Goal: Task Accomplishment & Management: Manage account settings

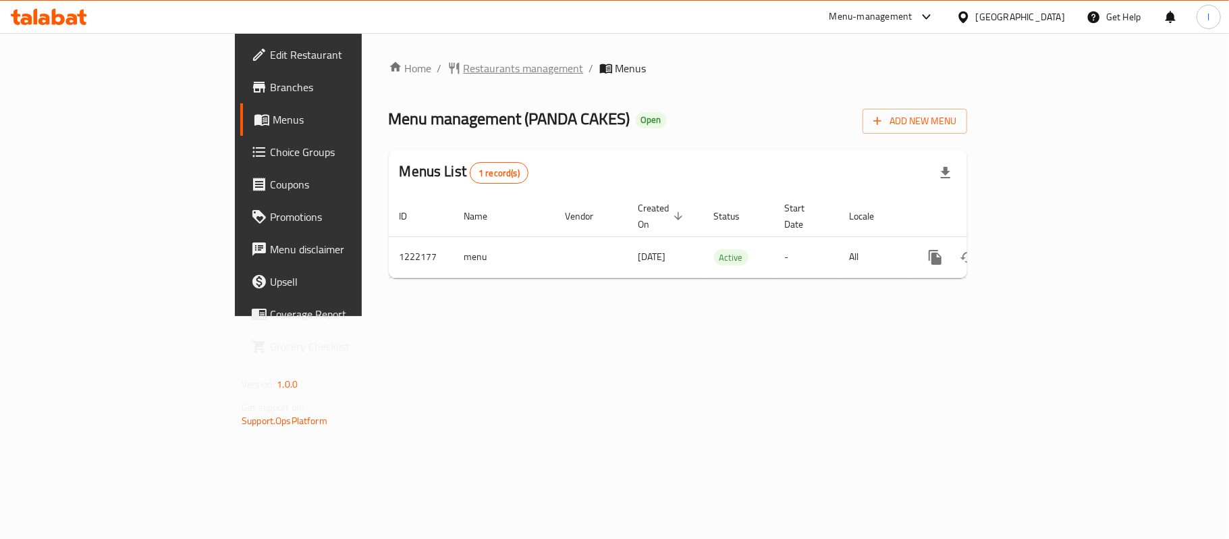
click at [464, 74] on span "Restaurants management" at bounding box center [524, 68] width 120 height 16
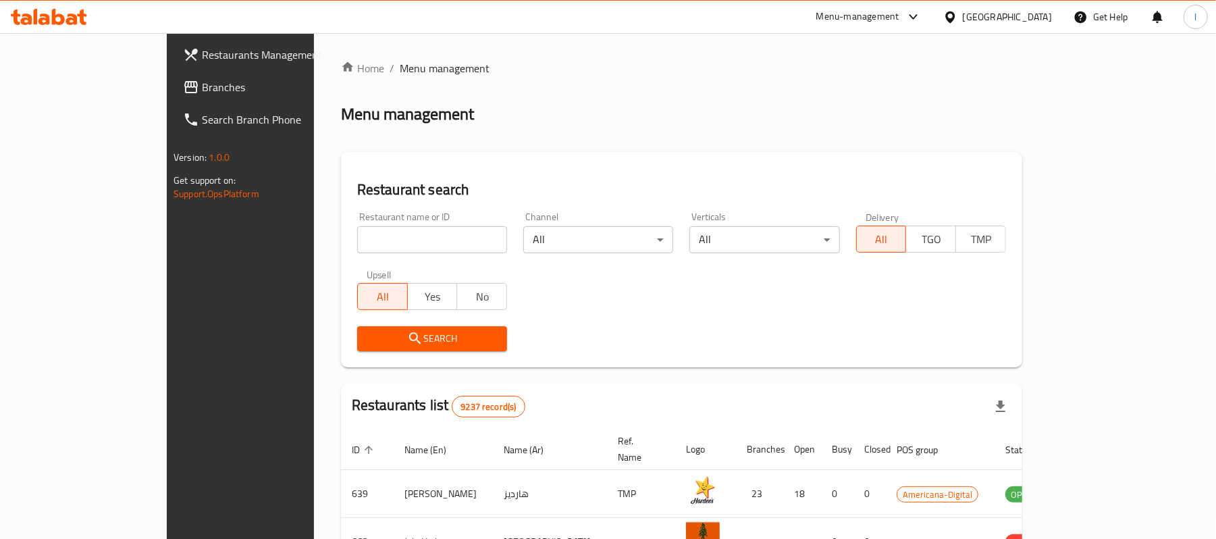
click at [357, 238] on input "search" at bounding box center [432, 239] width 150 height 27
paste input "673941"
type input "673941"
click at [387, 322] on div "Search" at bounding box center [432, 338] width 166 height 41
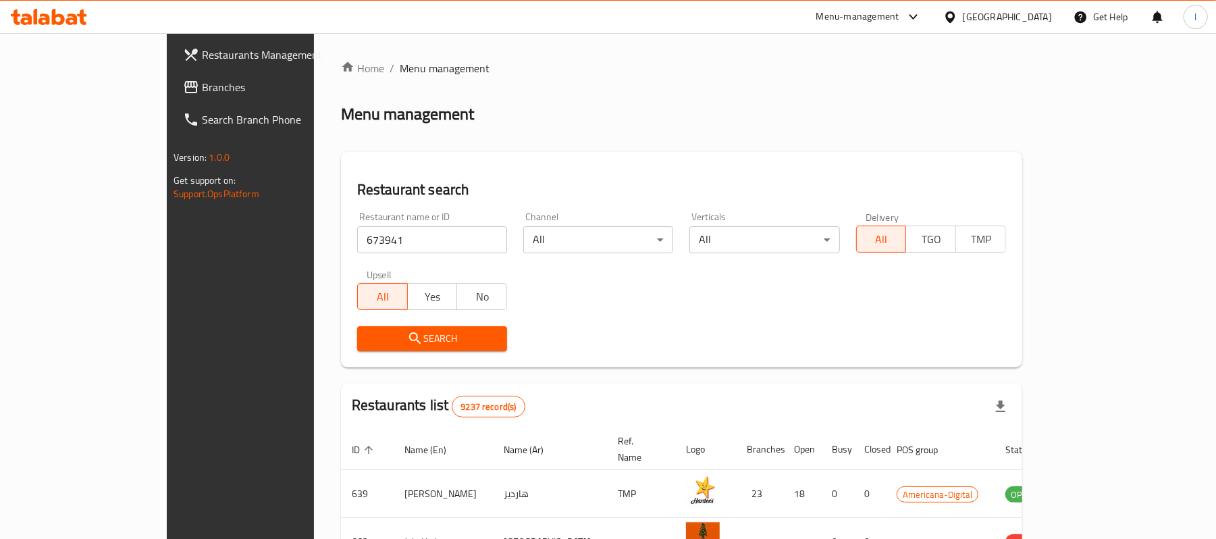
click at [389, 332] on span "Search" at bounding box center [432, 338] width 128 height 17
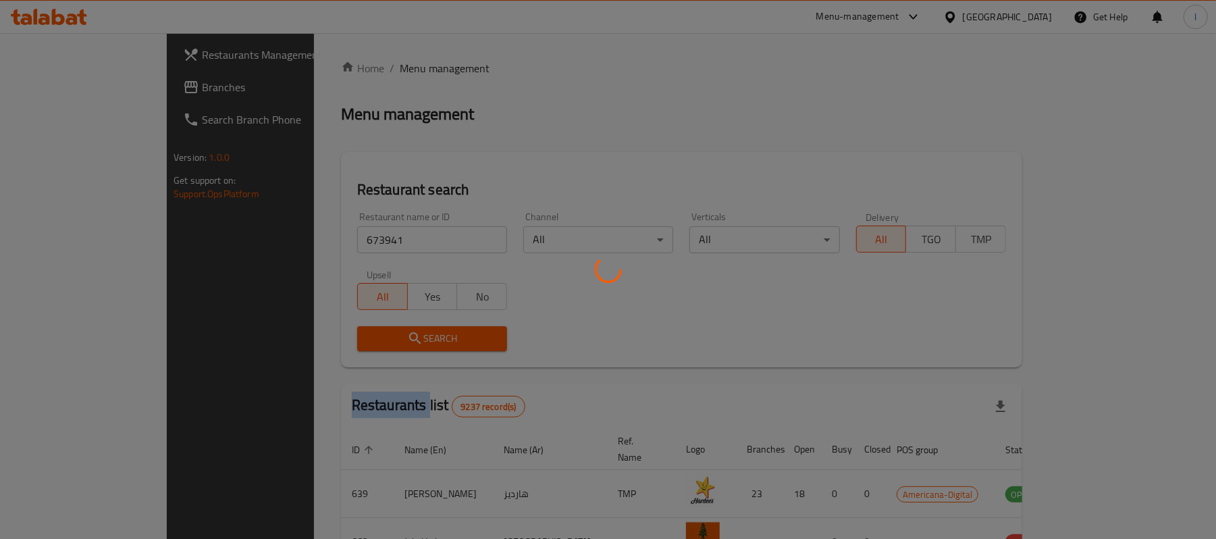
click at [389, 332] on div at bounding box center [608, 269] width 1216 height 539
click at [408, 174] on div at bounding box center [608, 269] width 1216 height 539
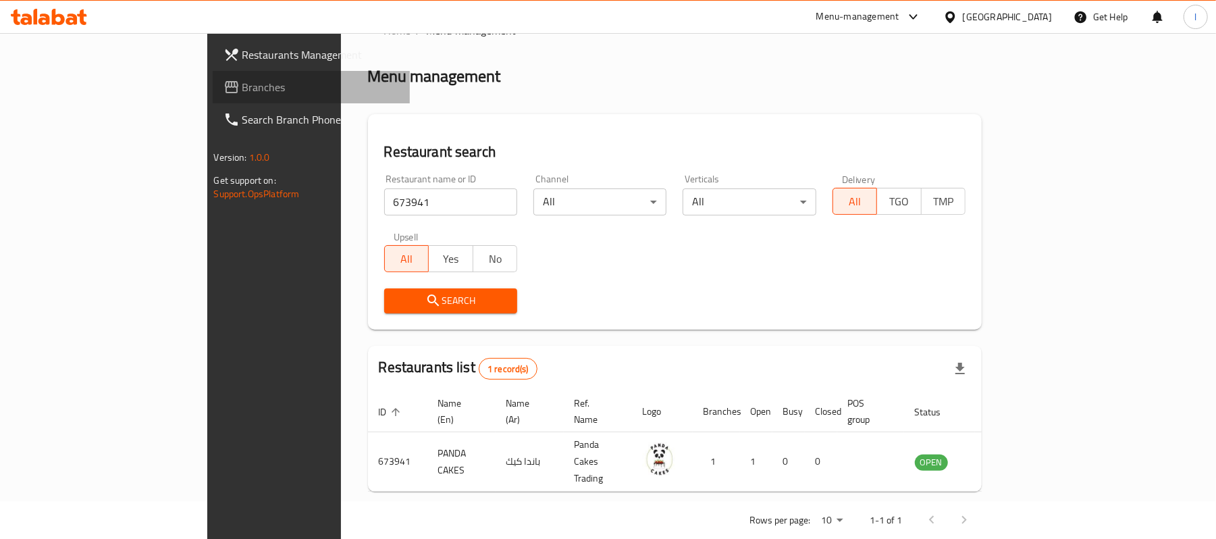
click at [213, 73] on link "Branches" at bounding box center [312, 87] width 198 height 32
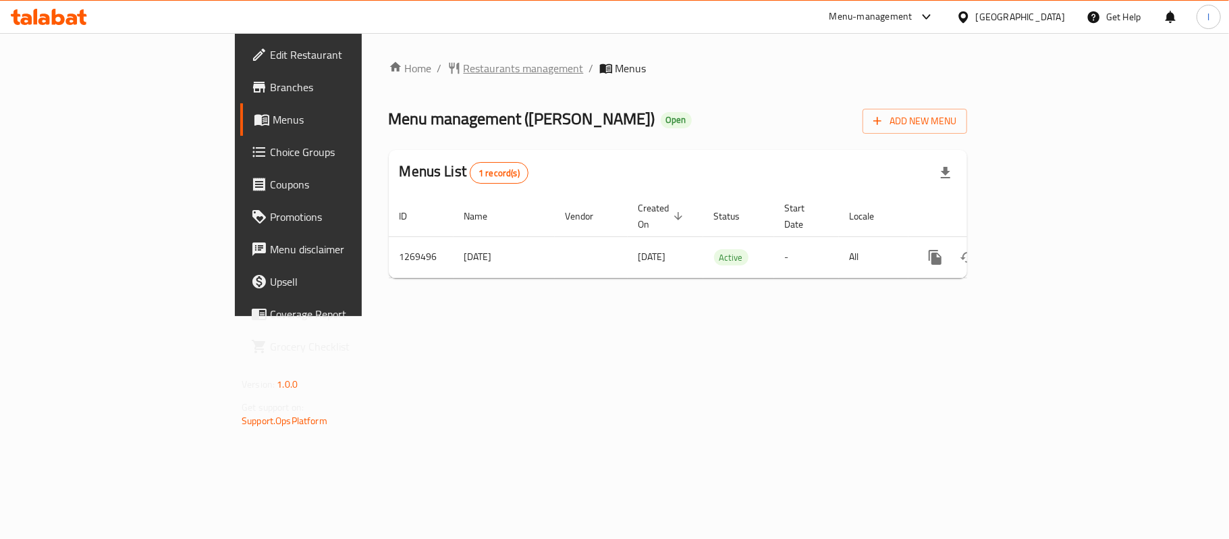
click at [464, 63] on span "Restaurants management" at bounding box center [524, 68] width 120 height 16
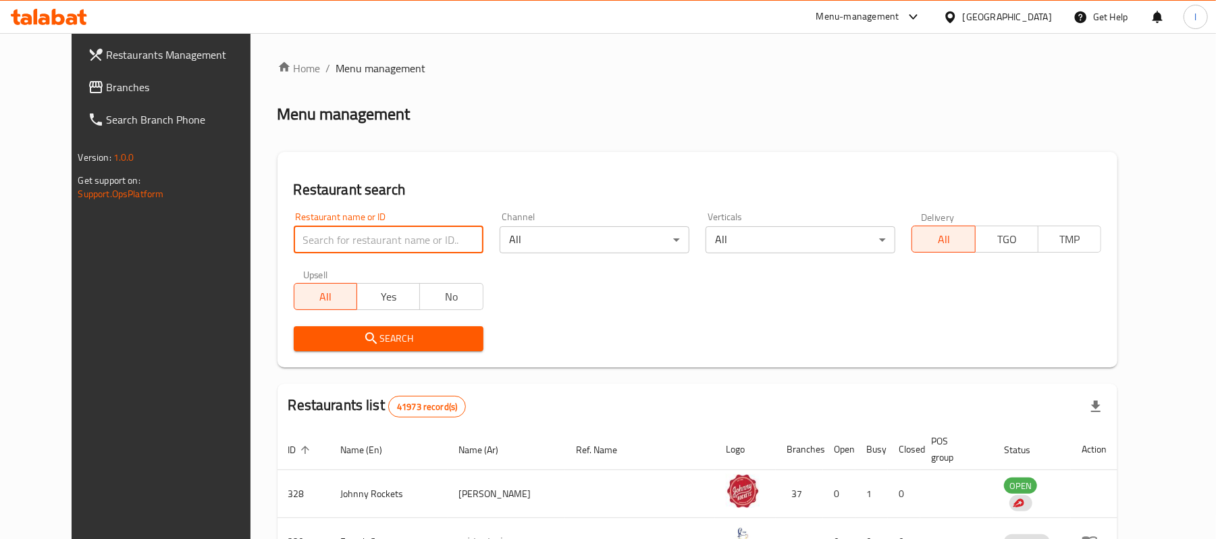
click at [332, 236] on input "search" at bounding box center [389, 239] width 190 height 27
paste input "688664"
type input "688664"
click button "Search" at bounding box center [389, 338] width 190 height 25
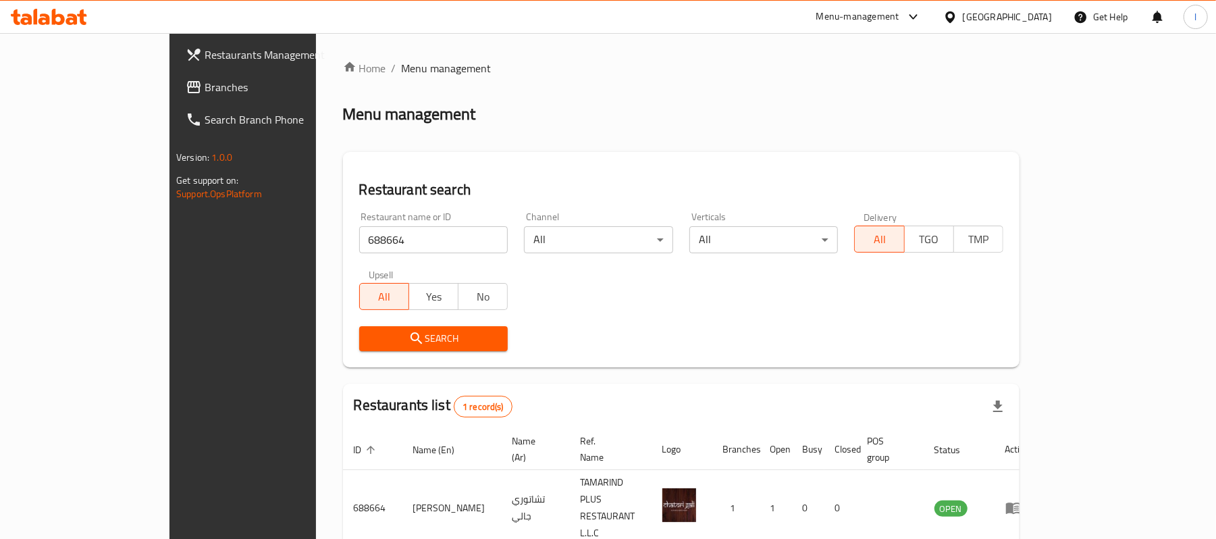
click at [205, 63] on span "Restaurants Management" at bounding box center [283, 55] width 157 height 16
click at [205, 87] on span "Branches" at bounding box center [283, 87] width 157 height 16
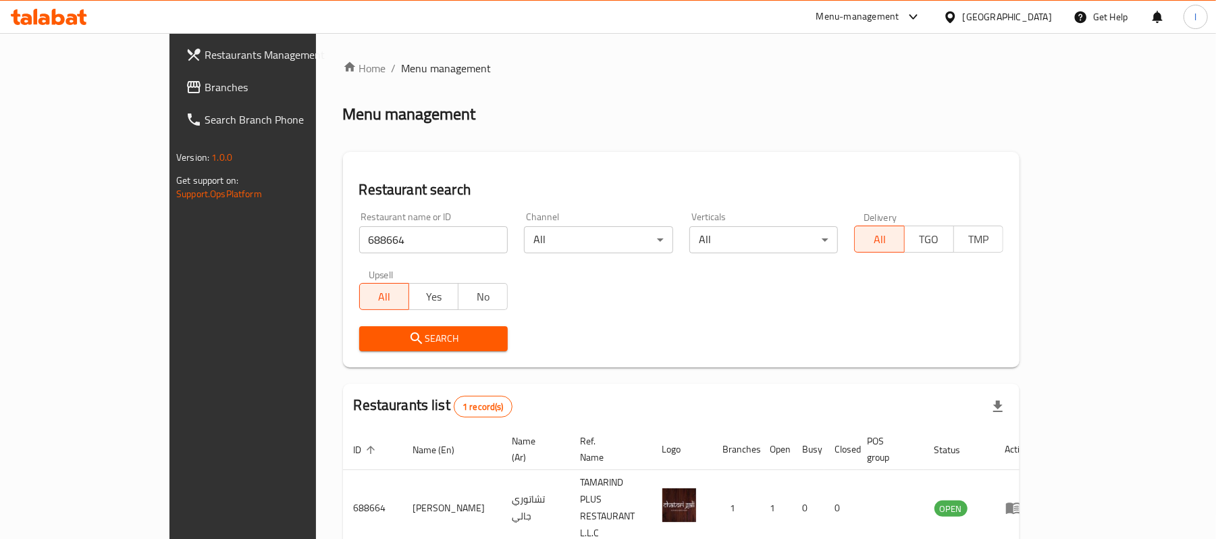
click at [205, 87] on span "Branches" at bounding box center [283, 87] width 157 height 16
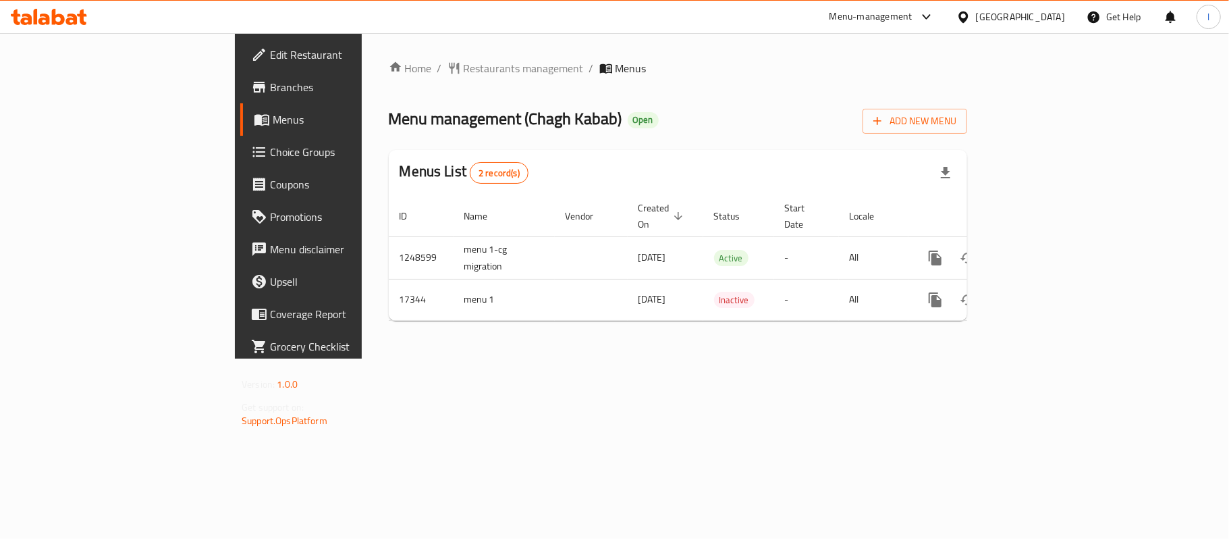
click at [549, 14] on div "Menu-management United Arab Emirates Get Help l" at bounding box center [614, 17] width 1229 height 32
drag, startPoint x: 486, startPoint y: 95, endPoint x: 447, endPoint y: 84, distance: 40.4
click at [485, 95] on div "Home / Restaurants management / Menus Menu management ( Chagh Kabab ) Open Add …" at bounding box center [678, 195] width 579 height 271
click at [464, 68] on span "Restaurants management" at bounding box center [524, 68] width 120 height 16
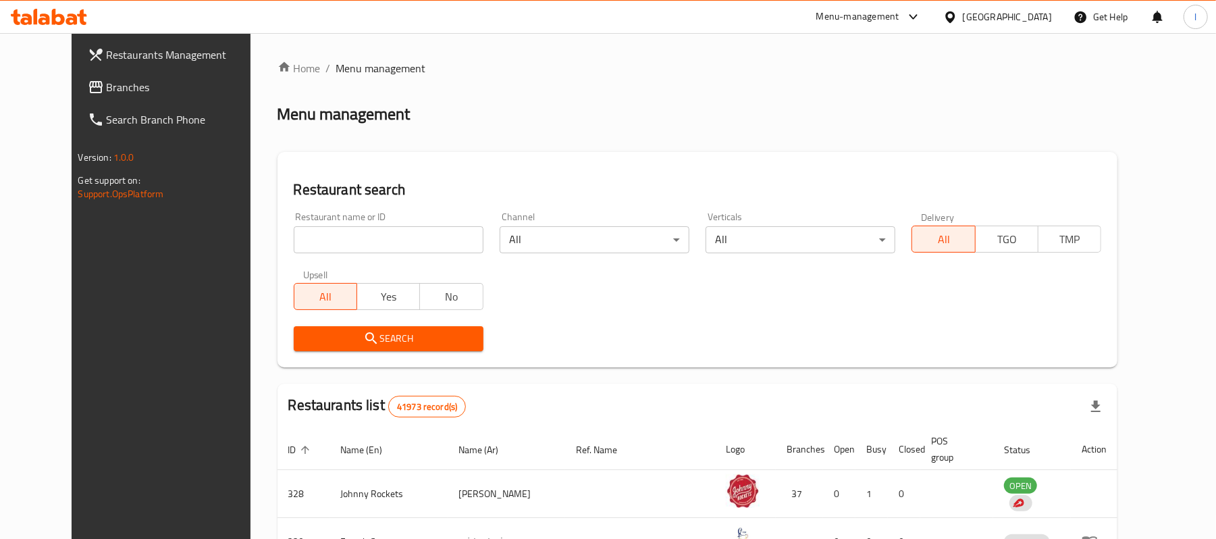
click at [300, 236] on input "search" at bounding box center [389, 239] width 190 height 27
paste input "9678"
type input "9678"
click button "Search" at bounding box center [389, 338] width 190 height 25
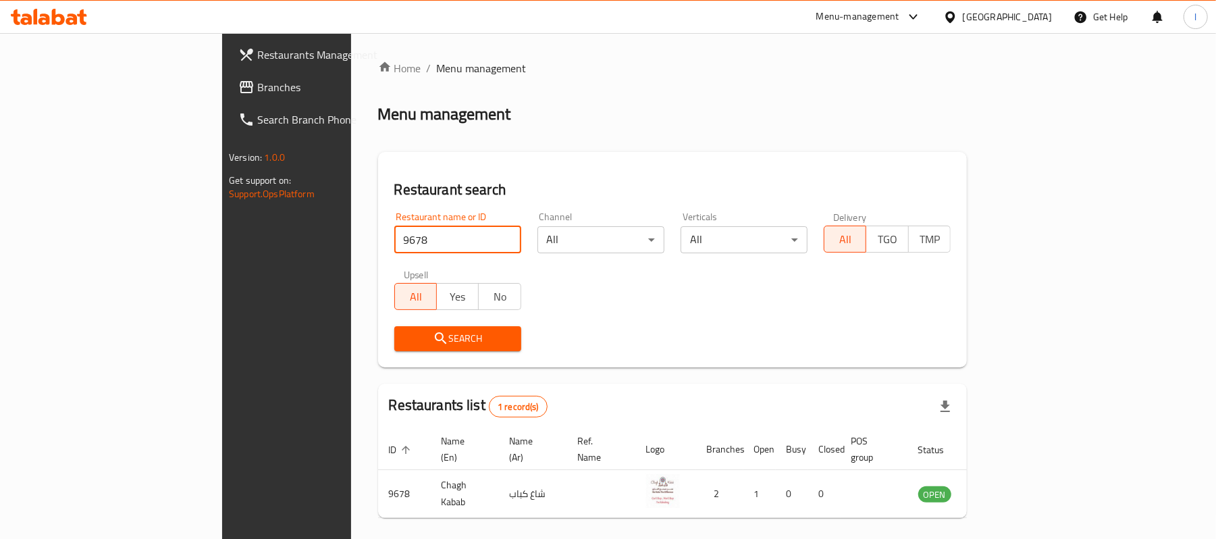
click at [257, 81] on span "Branches" at bounding box center [335, 87] width 157 height 16
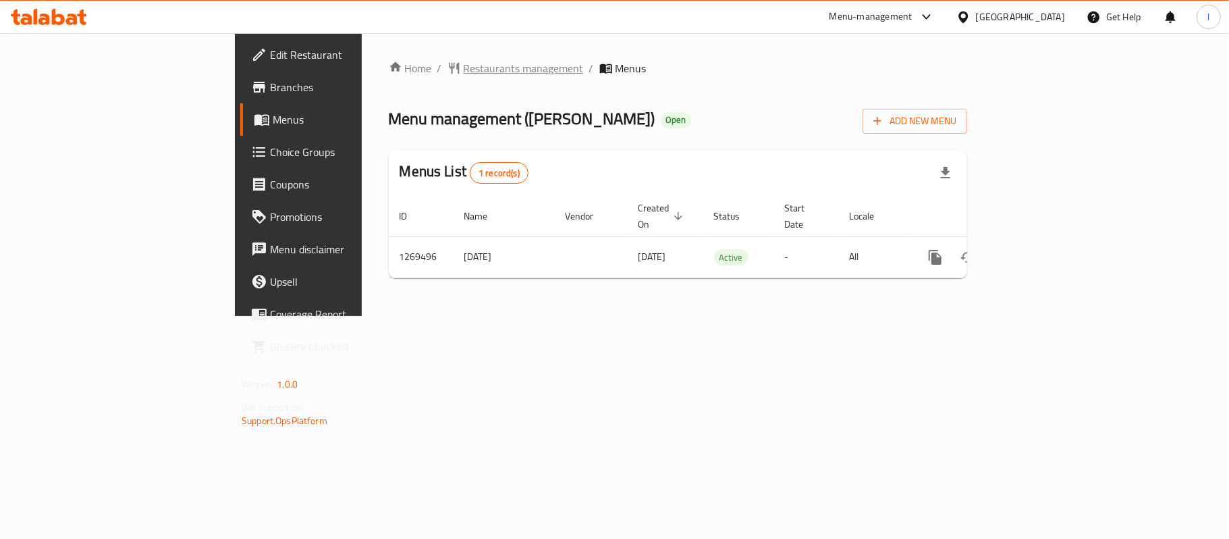
click at [464, 70] on span "Restaurants management" at bounding box center [524, 68] width 120 height 16
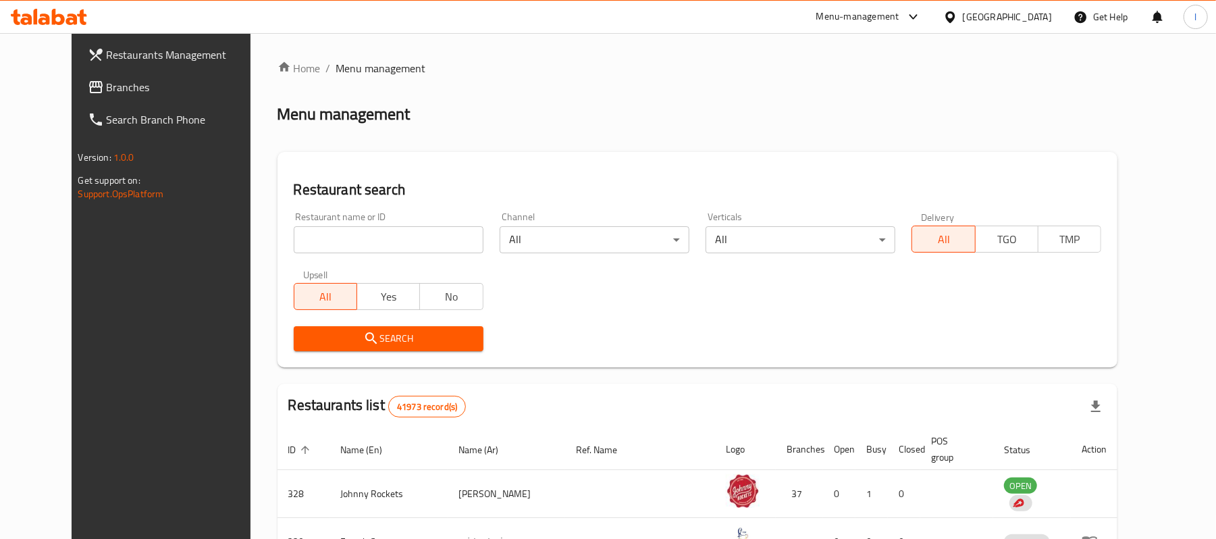
click at [298, 231] on input "search" at bounding box center [389, 239] width 190 height 27
paste input "688664"
type input "688664"
click button "Search" at bounding box center [389, 338] width 190 height 25
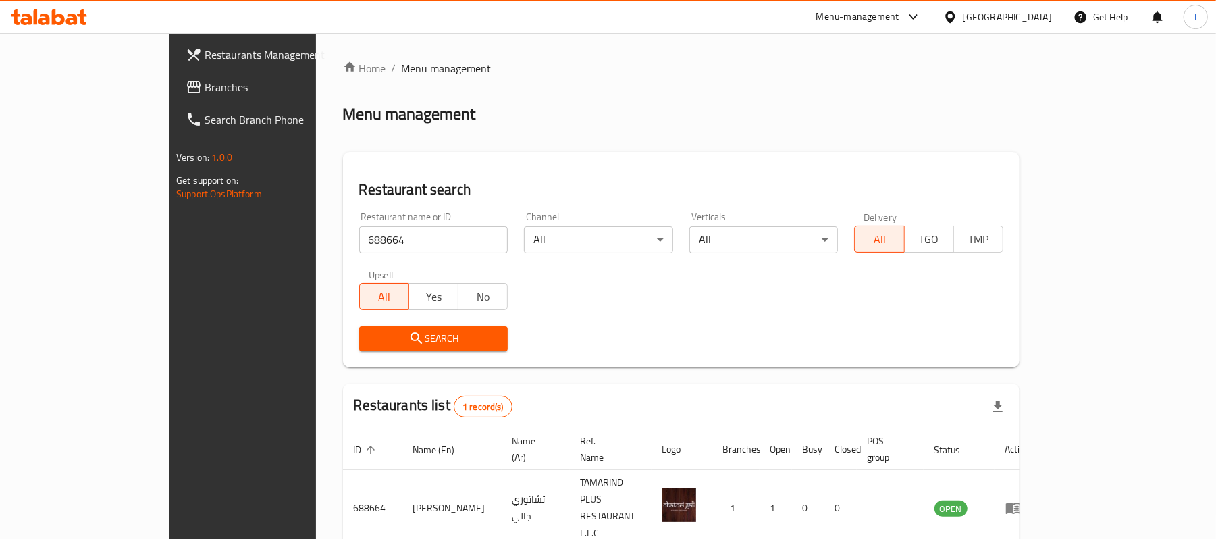
drag, startPoint x: 149, startPoint y: 84, endPoint x: 252, endPoint y: 7, distance: 128.3
click at [205, 84] on span "Branches" at bounding box center [283, 87] width 157 height 16
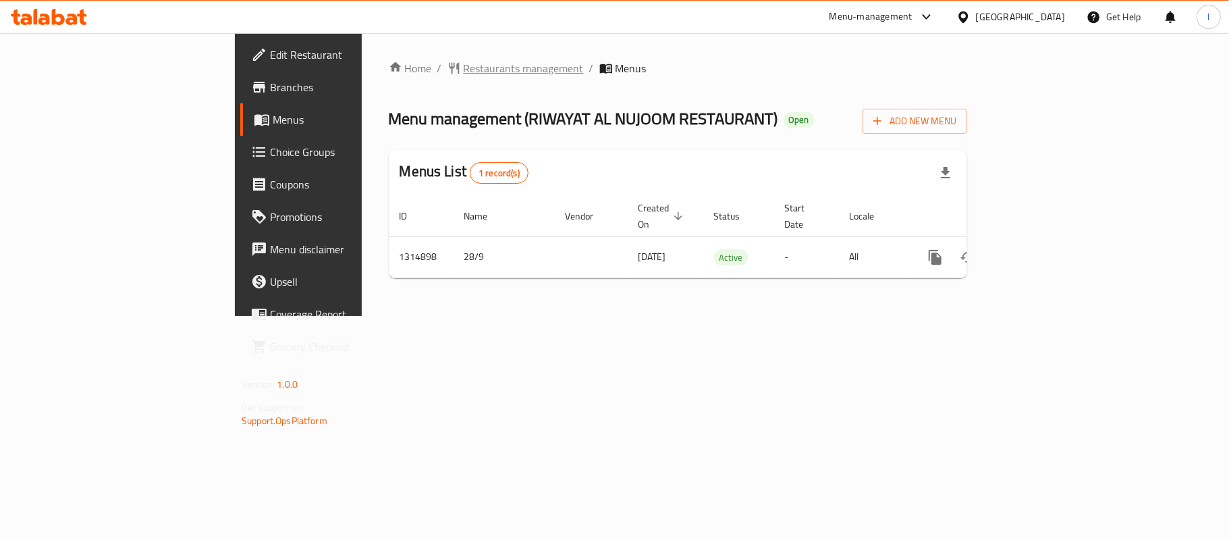
click at [464, 69] on span "Restaurants management" at bounding box center [524, 68] width 120 height 16
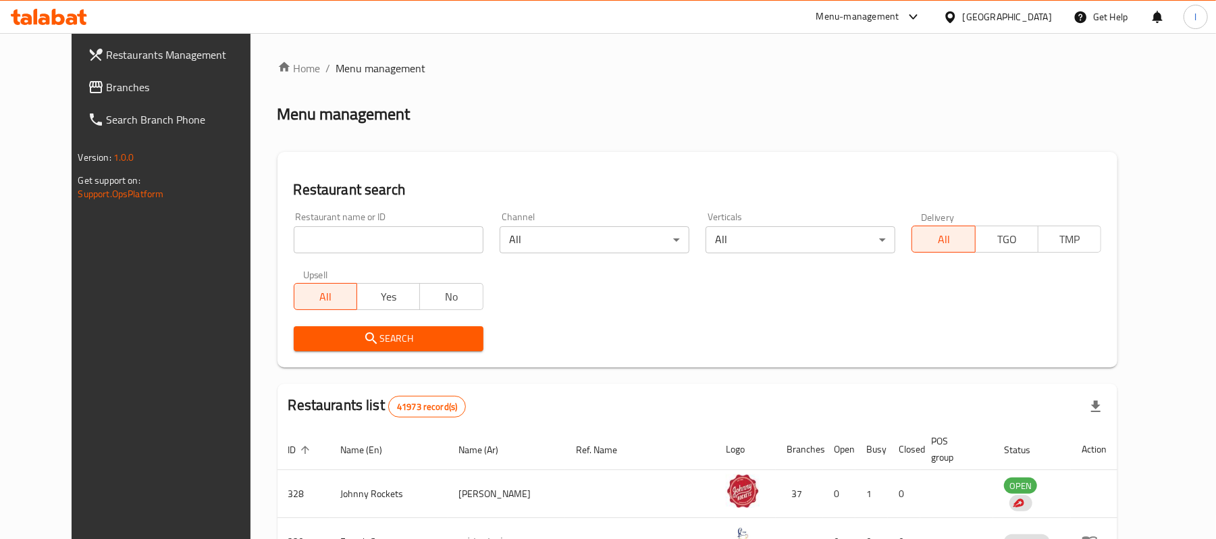
click at [377, 227] on input "search" at bounding box center [389, 239] width 190 height 27
paste input "706930"
type input "706930"
click button "Search" at bounding box center [389, 338] width 190 height 25
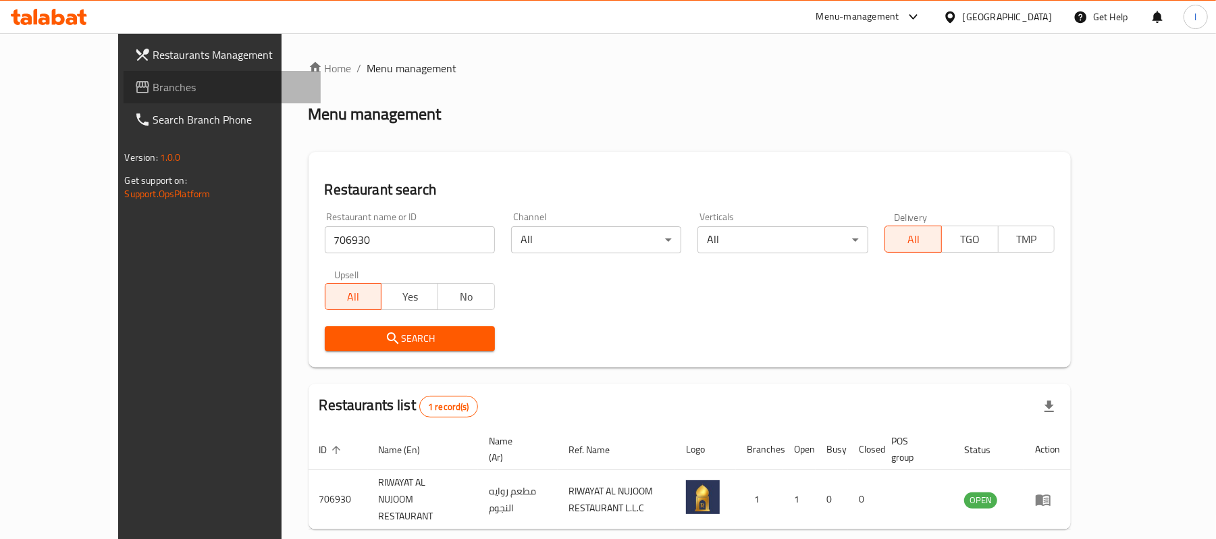
click at [153, 84] on span "Branches" at bounding box center [231, 87] width 157 height 16
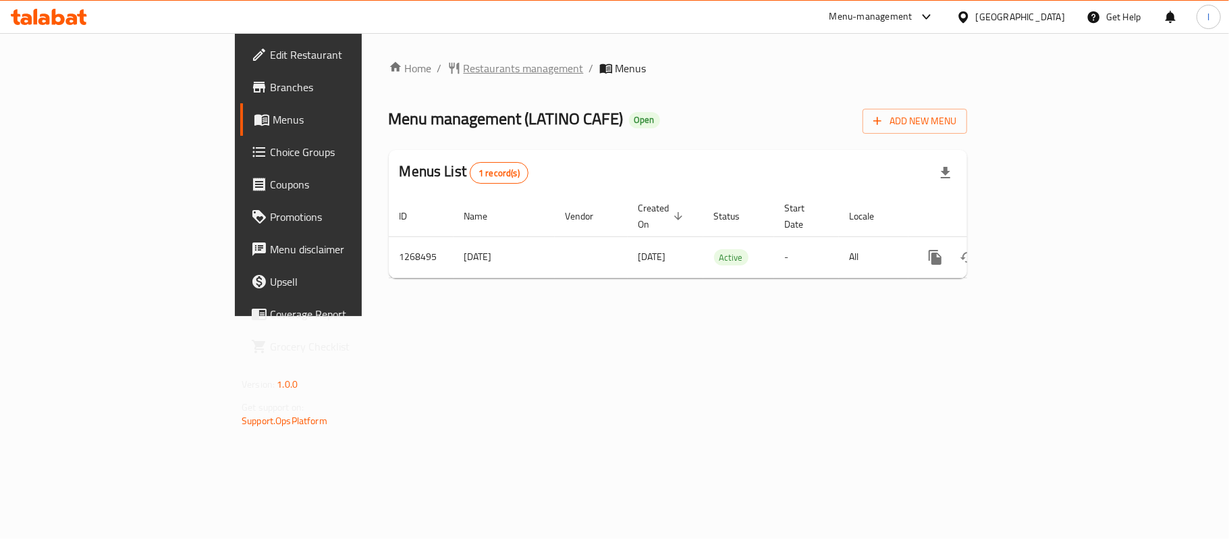
click at [464, 76] on span "Restaurants management" at bounding box center [524, 68] width 120 height 16
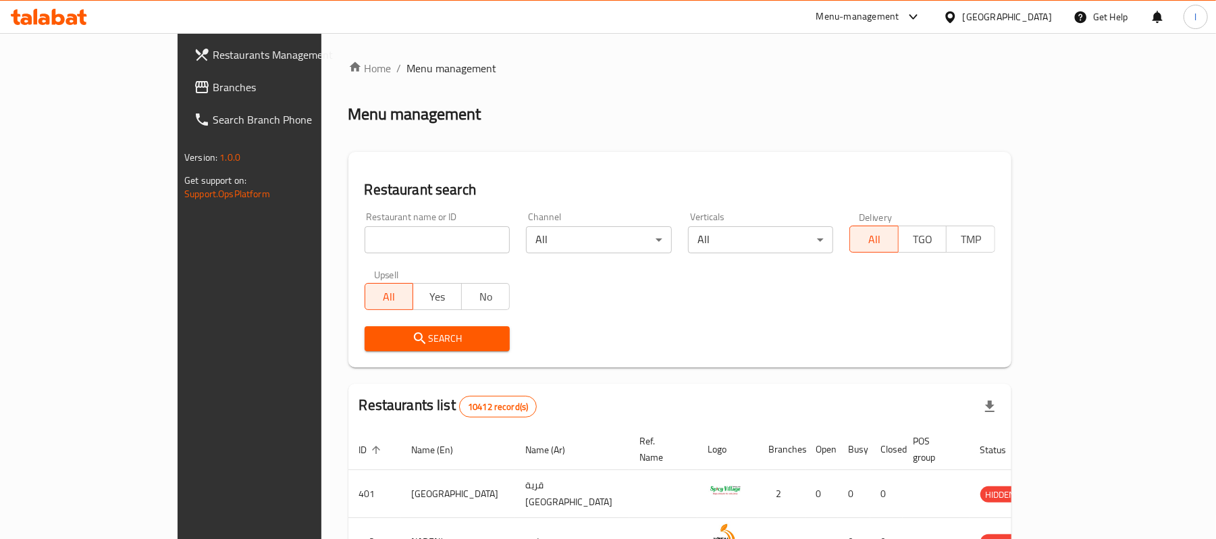
click at [377, 234] on input "search" at bounding box center [438, 239] width 146 height 27
paste input "688140"
type input "688140"
click button "Search" at bounding box center [438, 338] width 146 height 25
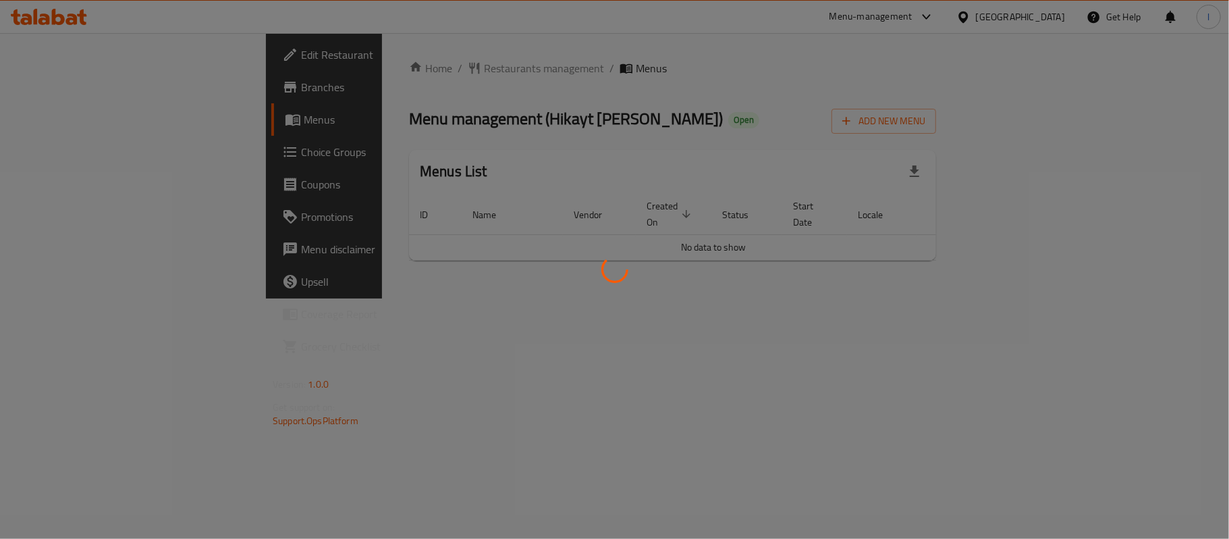
click at [355, 62] on div at bounding box center [614, 269] width 1229 height 539
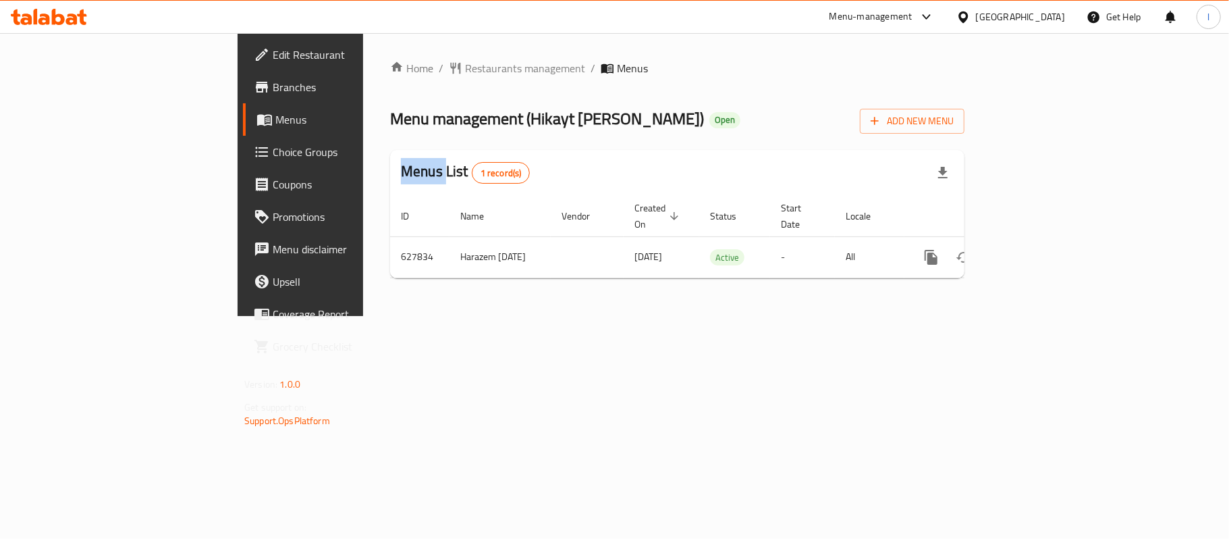
click at [465, 62] on span "Restaurants management" at bounding box center [525, 68] width 120 height 16
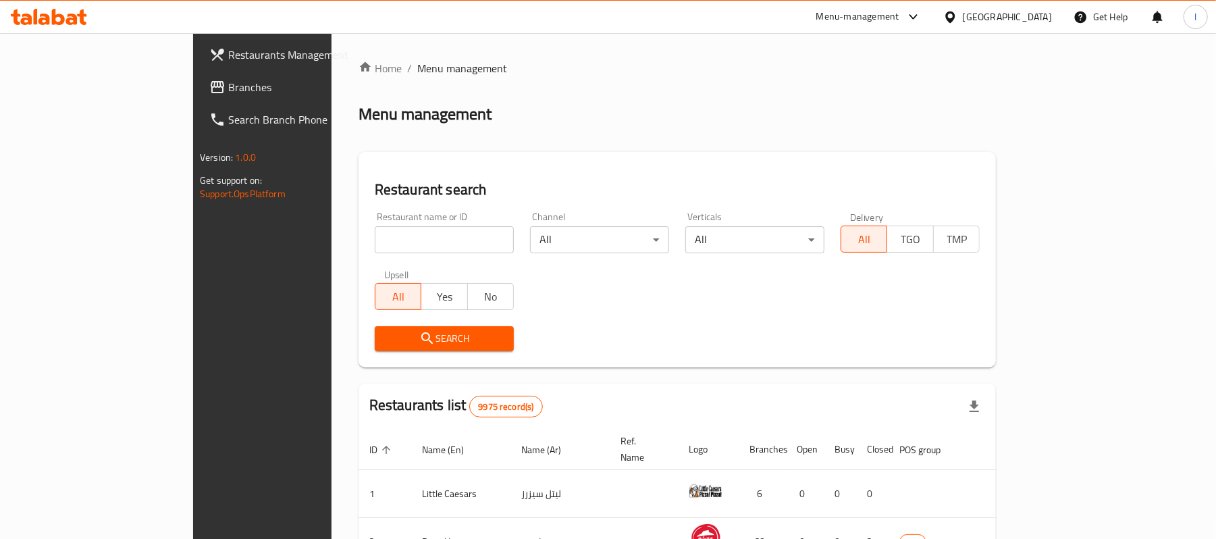
click at [317, 230] on div at bounding box center [608, 269] width 1216 height 539
click at [375, 231] on input "search" at bounding box center [444, 239] width 139 height 27
paste input "639427"
type input "639427"
click button "Search" at bounding box center [444, 338] width 139 height 25
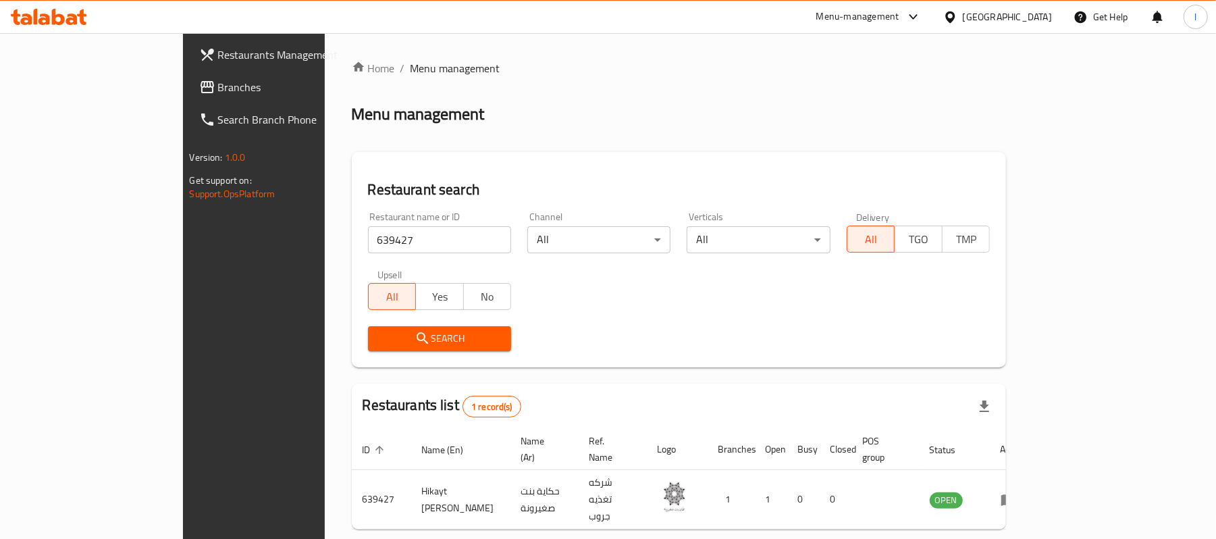
drag, startPoint x: 99, startPoint y: 84, endPoint x: 9, endPoint y: 92, distance: 89.5
click at [218, 84] on span "Branches" at bounding box center [296, 87] width 157 height 16
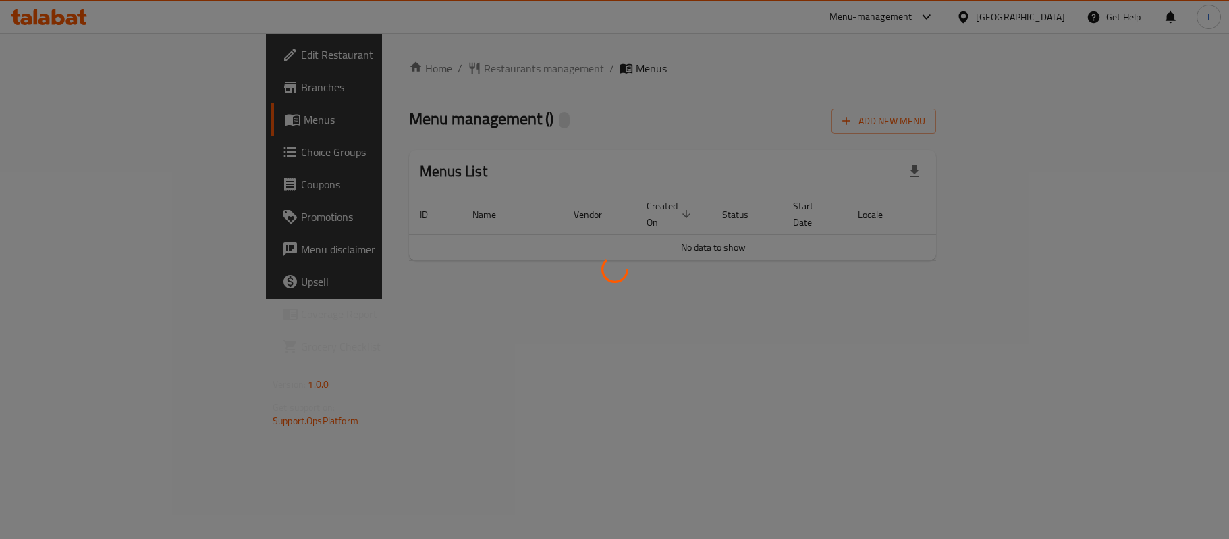
click at [560, 144] on div at bounding box center [614, 269] width 1229 height 539
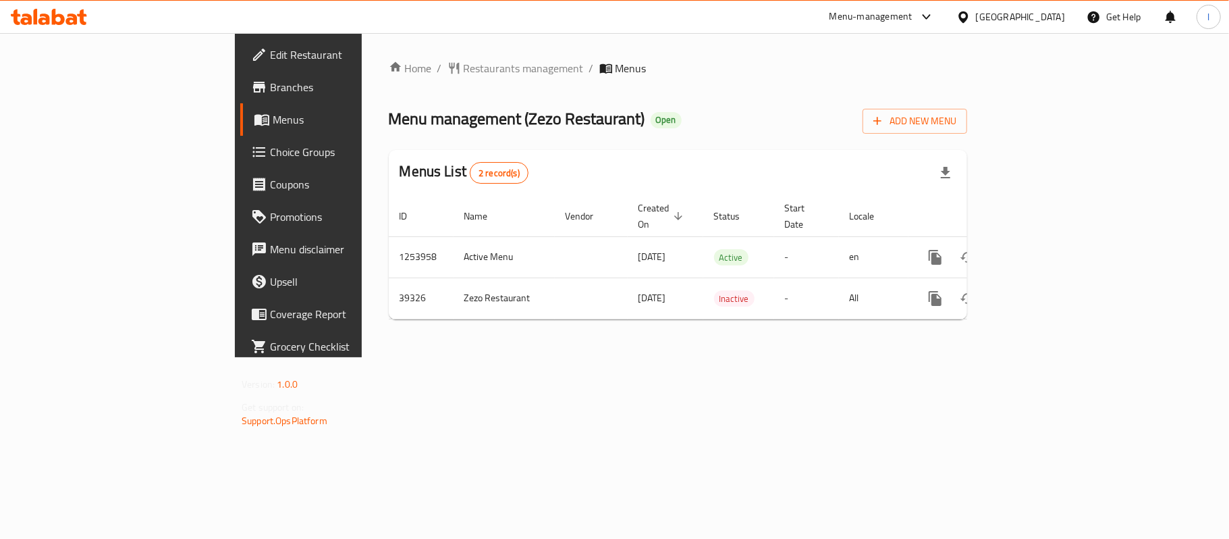
click at [587, 107] on div "Menu management ( Zezo Restaurant ) Open Add New Menu" at bounding box center [678, 118] width 579 height 30
click at [564, 73] on ol "Home / Restaurants management / Menus" at bounding box center [678, 68] width 579 height 16
drag, startPoint x: 537, startPoint y: 107, endPoint x: 473, endPoint y: 78, distance: 70.1
click at [522, 96] on div "Home / Restaurants management / Menus Menu management ( Zezo Restaurant ) Open …" at bounding box center [678, 195] width 579 height 271
click at [464, 66] on span "Restaurants management" at bounding box center [524, 69] width 120 height 16
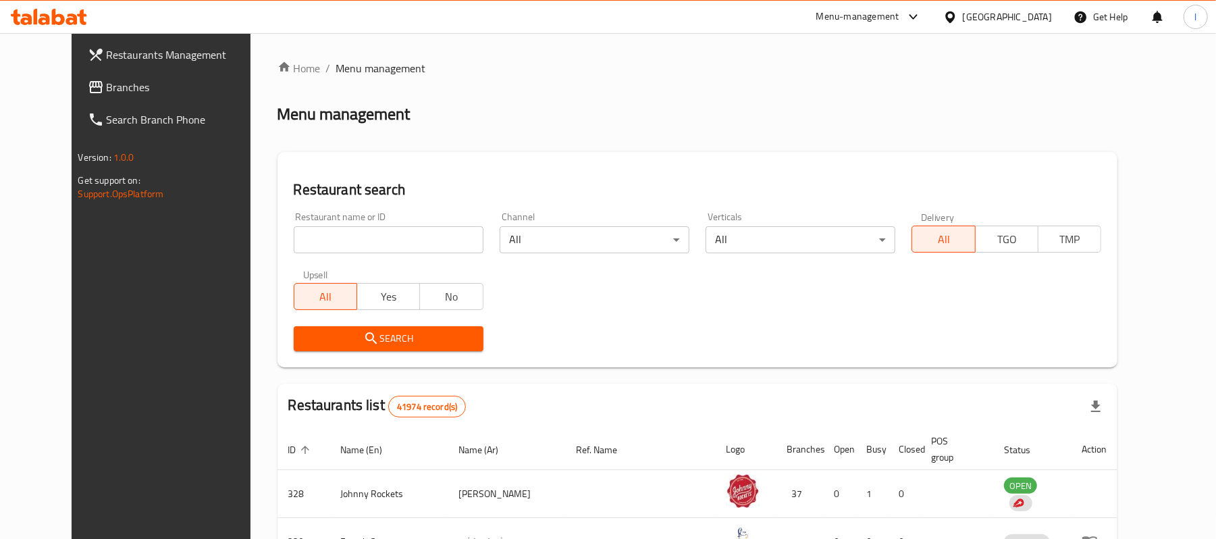
click at [370, 241] on input "search" at bounding box center [389, 239] width 190 height 27
paste input "20510"
type input "20510"
click button "Search" at bounding box center [389, 338] width 190 height 25
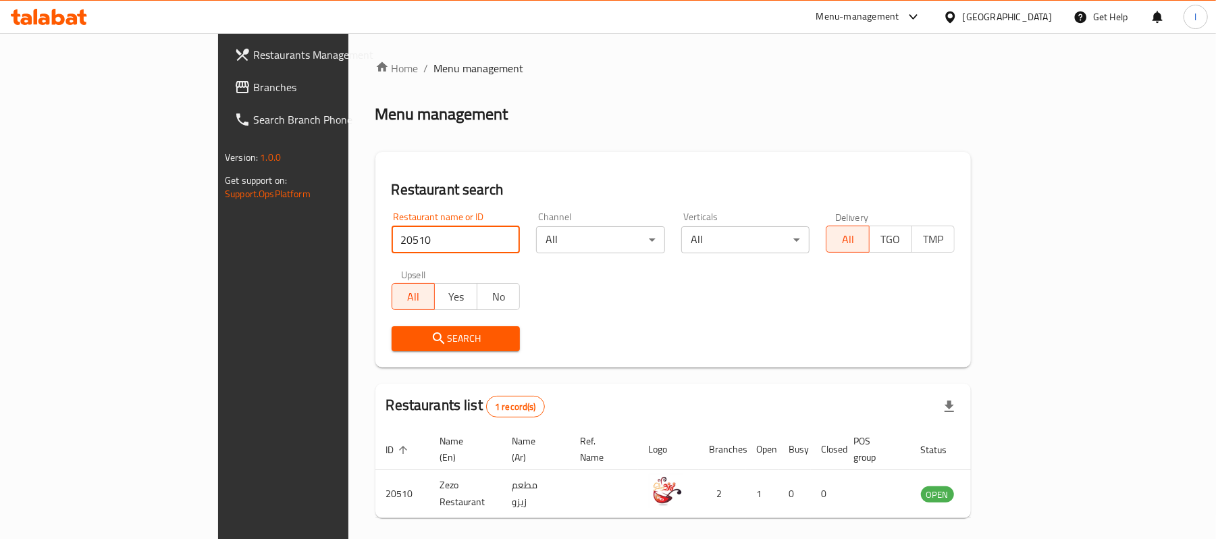
click at [253, 81] on span "Branches" at bounding box center [331, 87] width 157 height 16
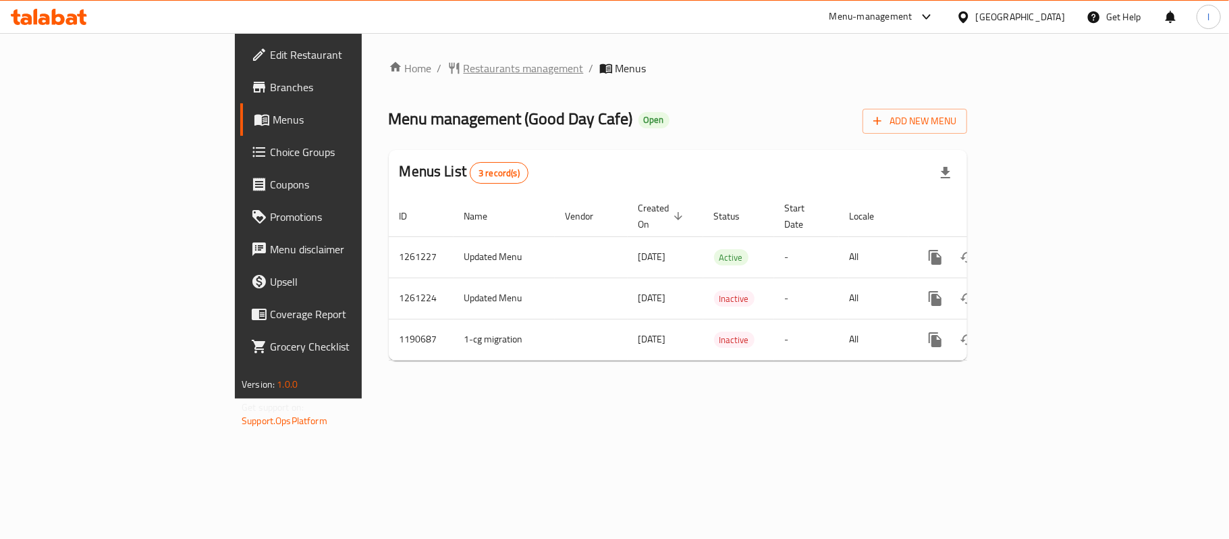
click at [464, 68] on span "Restaurants management" at bounding box center [524, 68] width 120 height 16
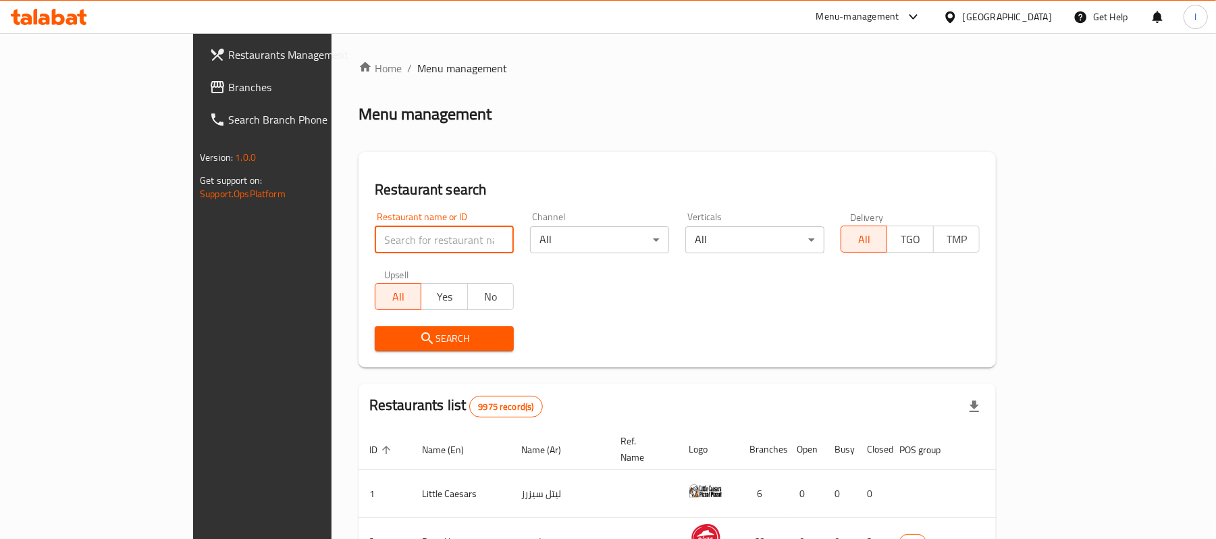
click at [398, 230] on input "search" at bounding box center [444, 239] width 139 height 27
paste input "655893"
type input "655893"
click button "Search" at bounding box center [444, 338] width 139 height 25
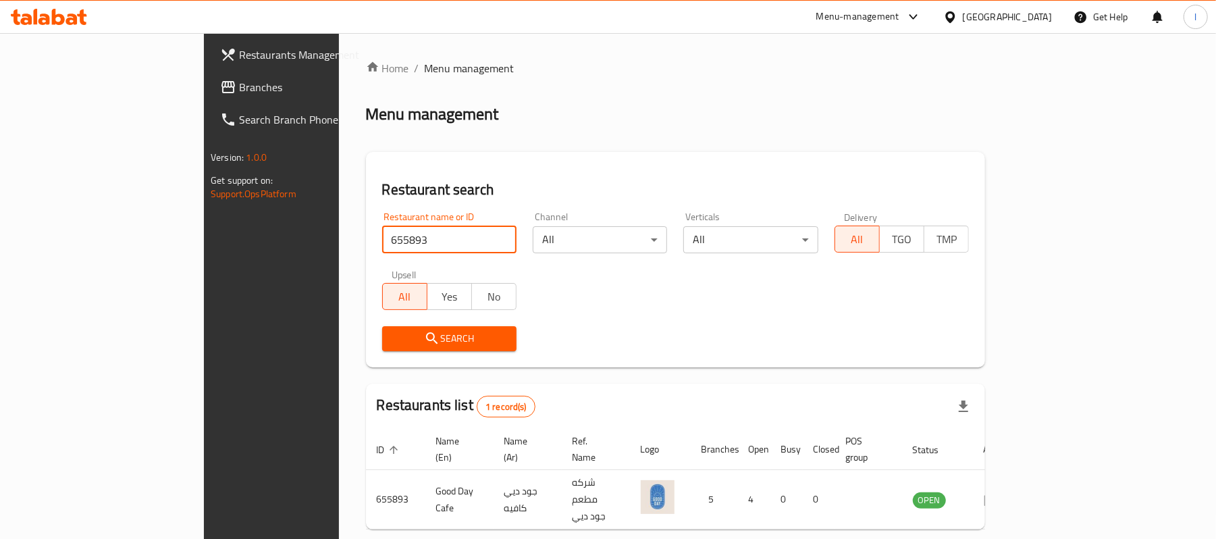
click at [239, 89] on span "Branches" at bounding box center [317, 87] width 157 height 16
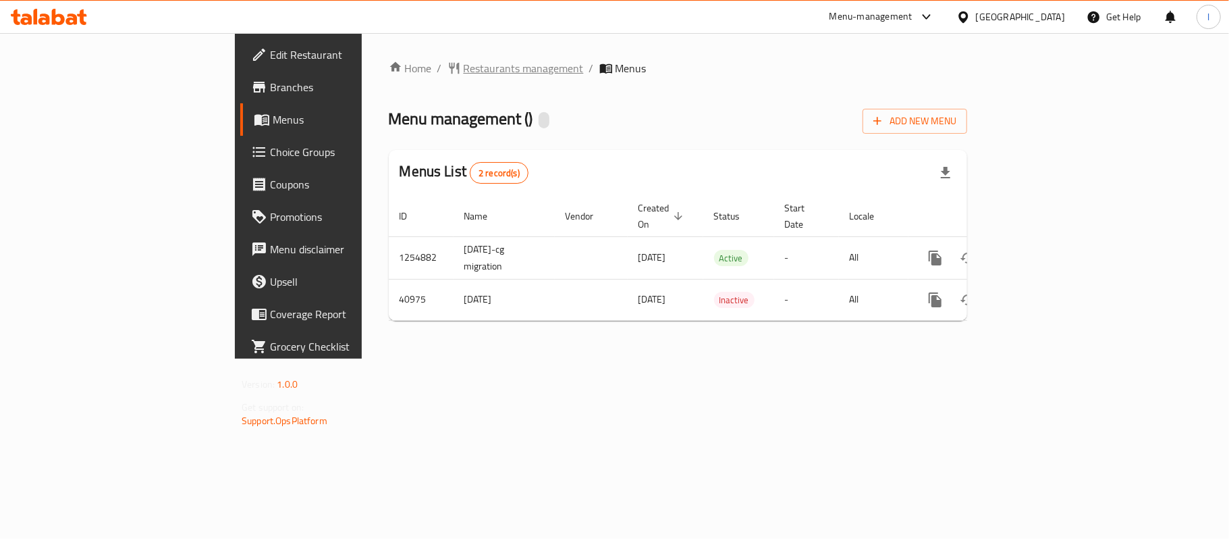
click at [464, 72] on span "Restaurants management" at bounding box center [524, 68] width 120 height 16
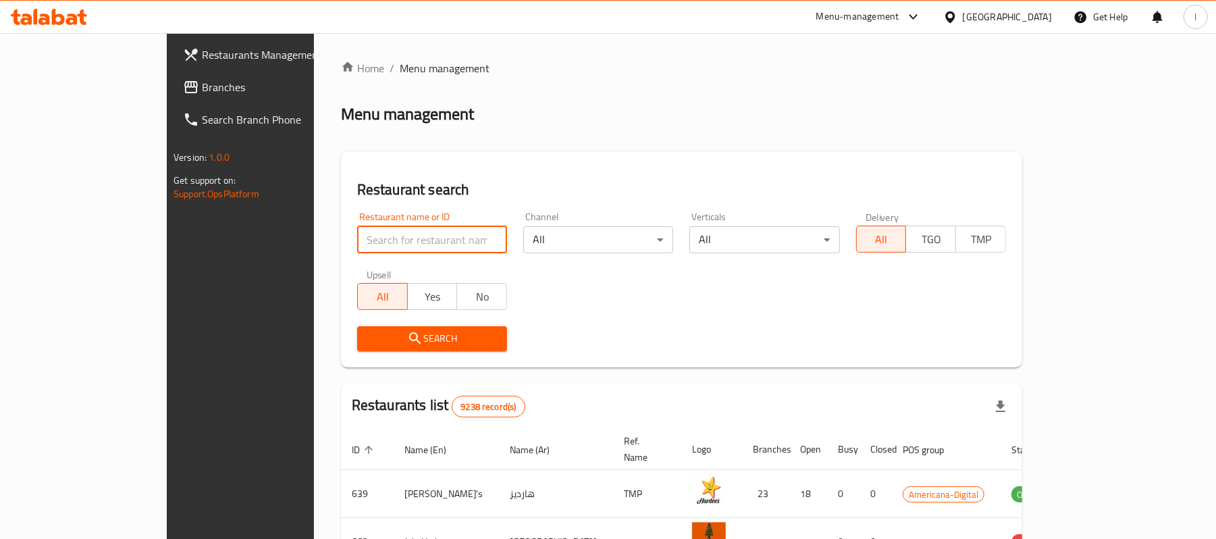
click at [357, 240] on input "search" at bounding box center [432, 239] width 150 height 27
paste input "21381"
type input "21381"
click button "Search" at bounding box center [432, 338] width 150 height 25
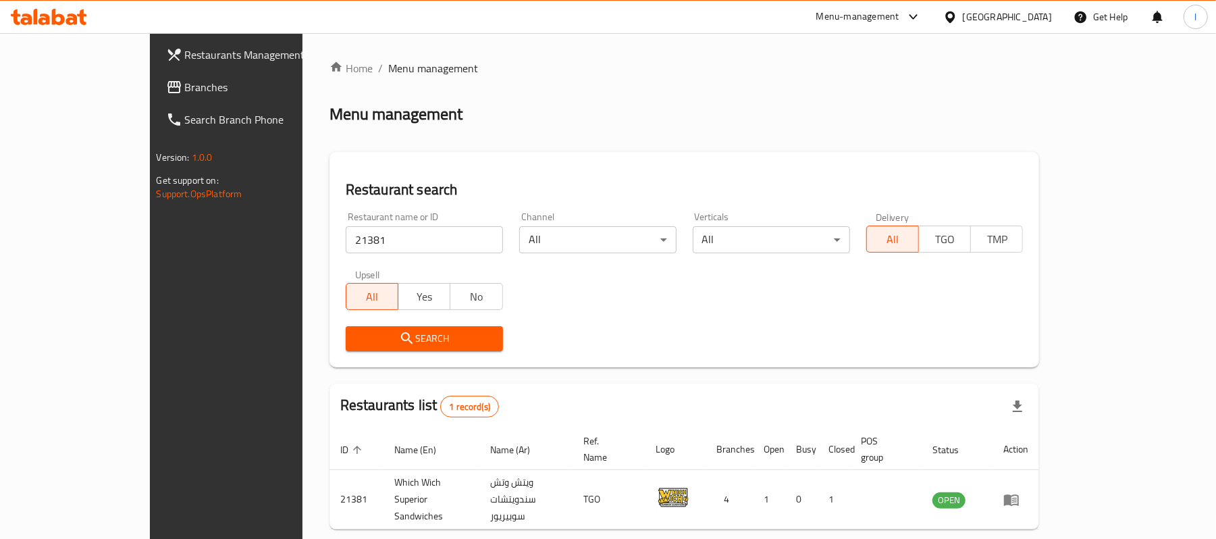
drag, startPoint x: 154, startPoint y: 82, endPoint x: 73, endPoint y: 86, distance: 81.1
click at [185, 82] on span "Branches" at bounding box center [263, 87] width 157 height 16
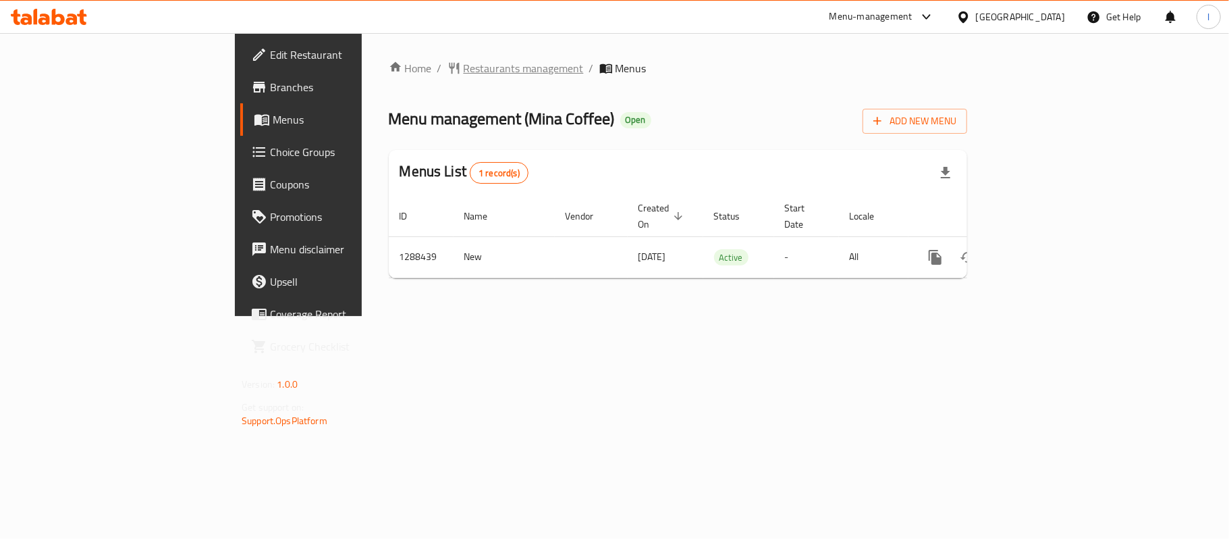
click at [464, 68] on span "Restaurants management" at bounding box center [524, 68] width 120 height 16
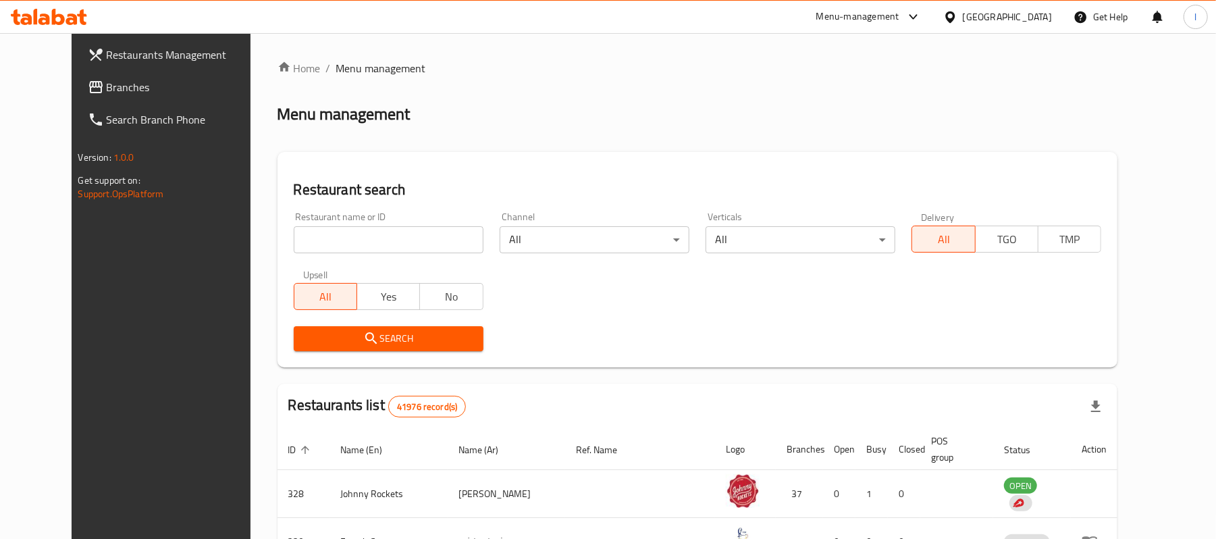
click at [351, 235] on input "search" at bounding box center [389, 239] width 190 height 27
paste input "712216"
type input "712216"
click button "Search" at bounding box center [389, 338] width 190 height 25
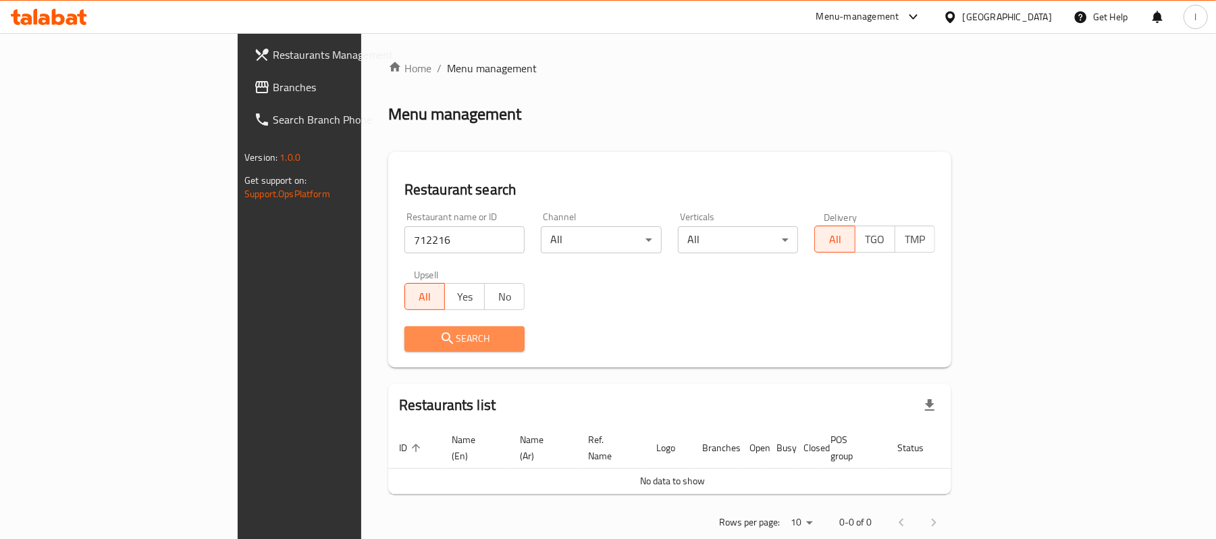
click at [404, 347] on button "Search" at bounding box center [464, 338] width 121 height 25
drag, startPoint x: 73, startPoint y: 86, endPoint x: 87, endPoint y: 92, distance: 15.4
click at [273, 87] on span "Branches" at bounding box center [351, 87] width 157 height 16
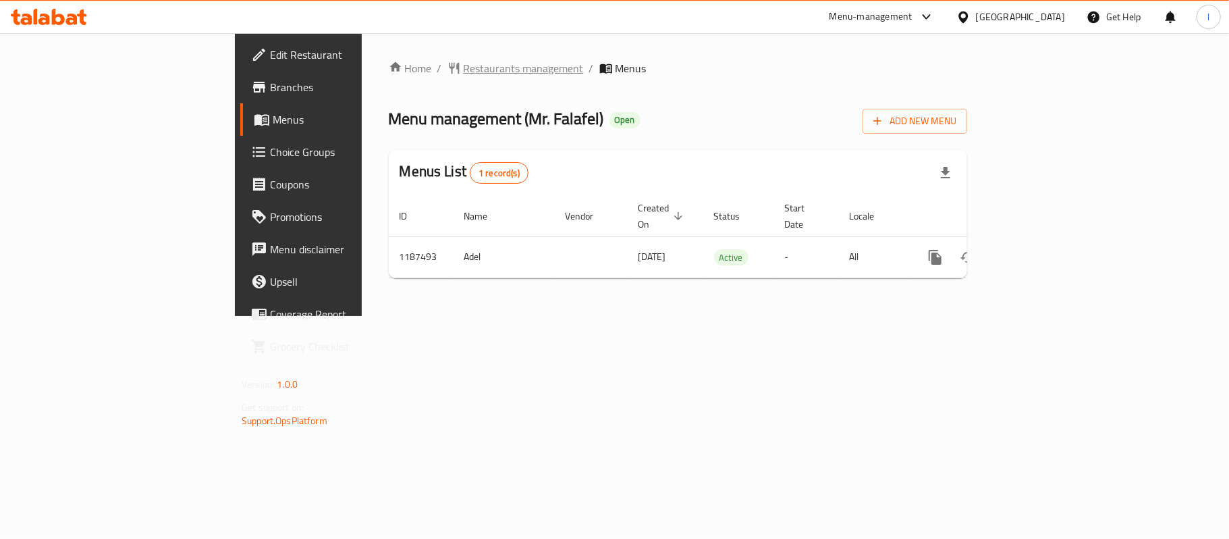
click at [464, 74] on span "Restaurants management" at bounding box center [524, 68] width 120 height 16
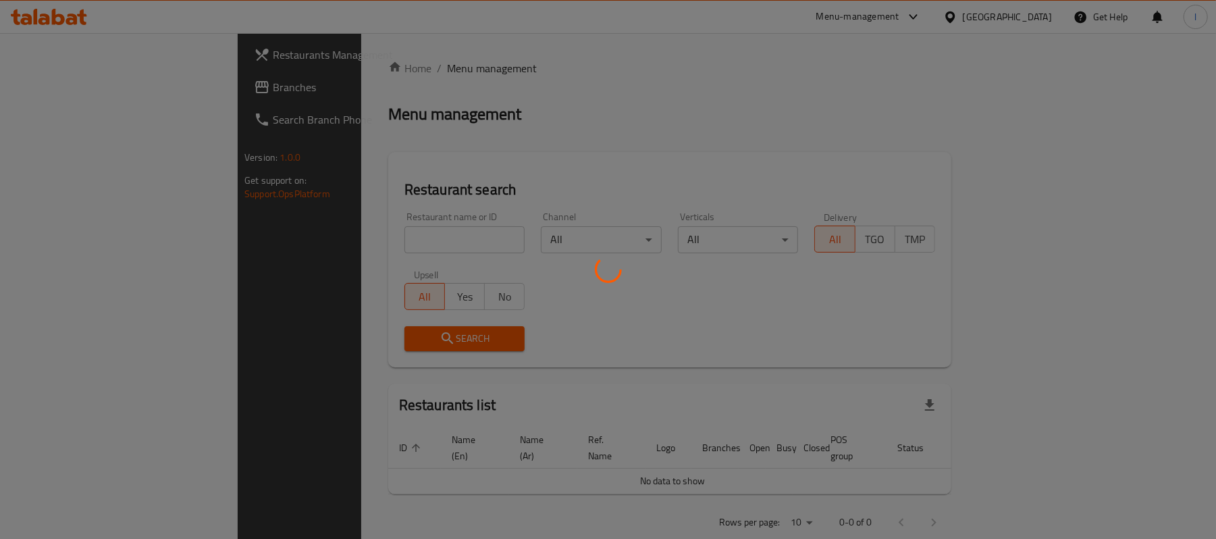
click at [360, 232] on div at bounding box center [608, 269] width 1216 height 539
click at [346, 232] on div at bounding box center [608, 269] width 1216 height 539
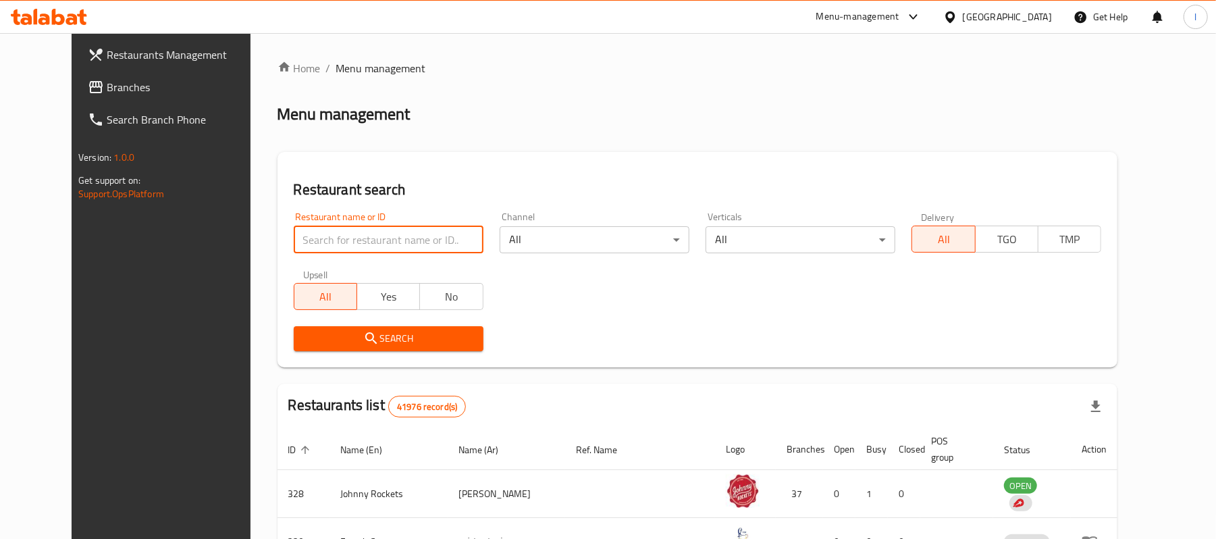
click at [346, 232] on input "search" at bounding box center [389, 239] width 190 height 27
paste input "667080"
type input "667080"
click button "Search" at bounding box center [389, 338] width 190 height 25
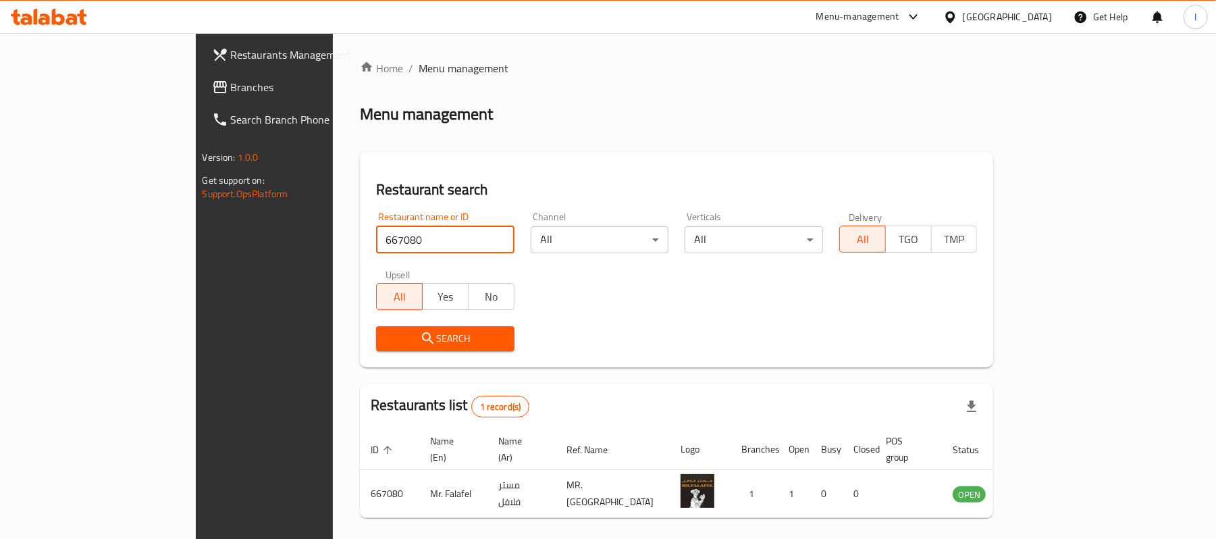
click at [231, 89] on span "Branches" at bounding box center [309, 87] width 157 height 16
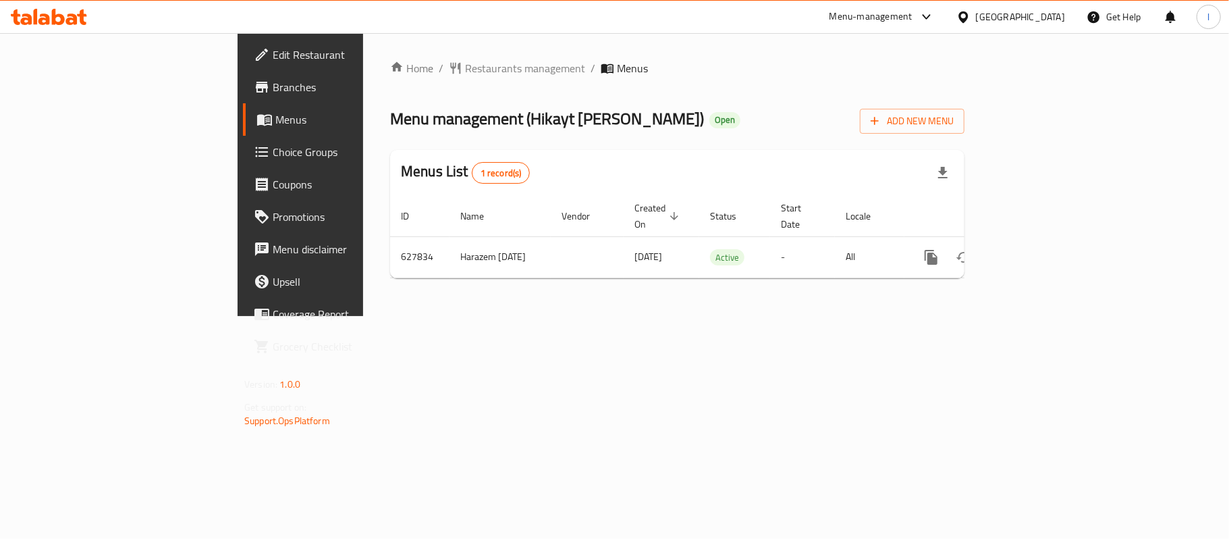
click at [273, 79] on span "Branches" at bounding box center [352, 87] width 159 height 16
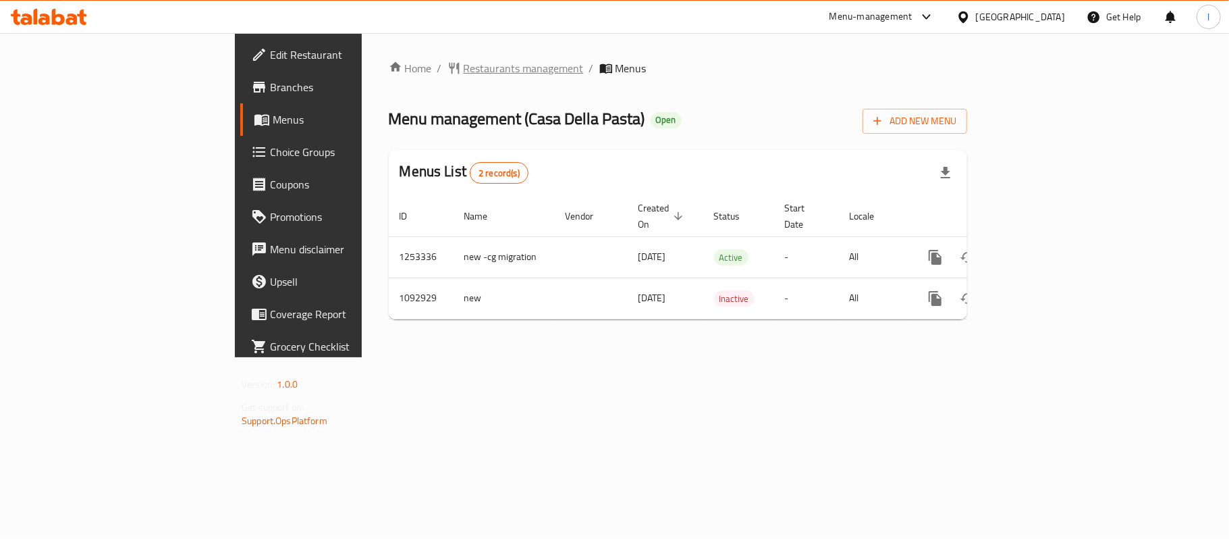
click at [464, 71] on span "Restaurants management" at bounding box center [524, 68] width 120 height 16
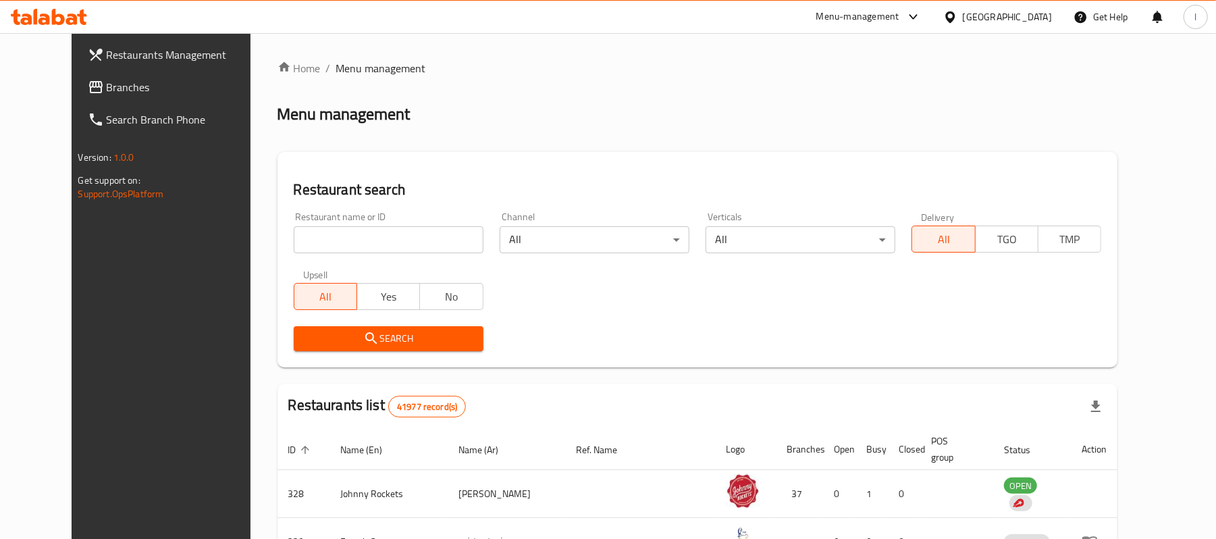
click at [346, 243] on input "search" at bounding box center [389, 239] width 190 height 27
paste input "664851"
type input "664851"
click button "Search" at bounding box center [389, 338] width 190 height 25
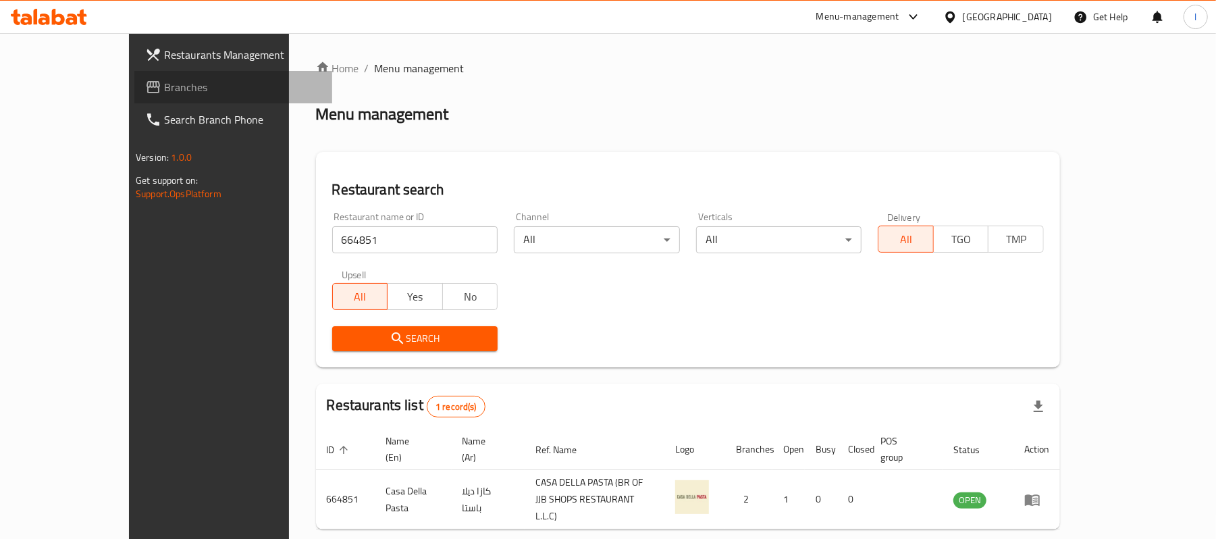
click at [164, 89] on span "Branches" at bounding box center [242, 87] width 157 height 16
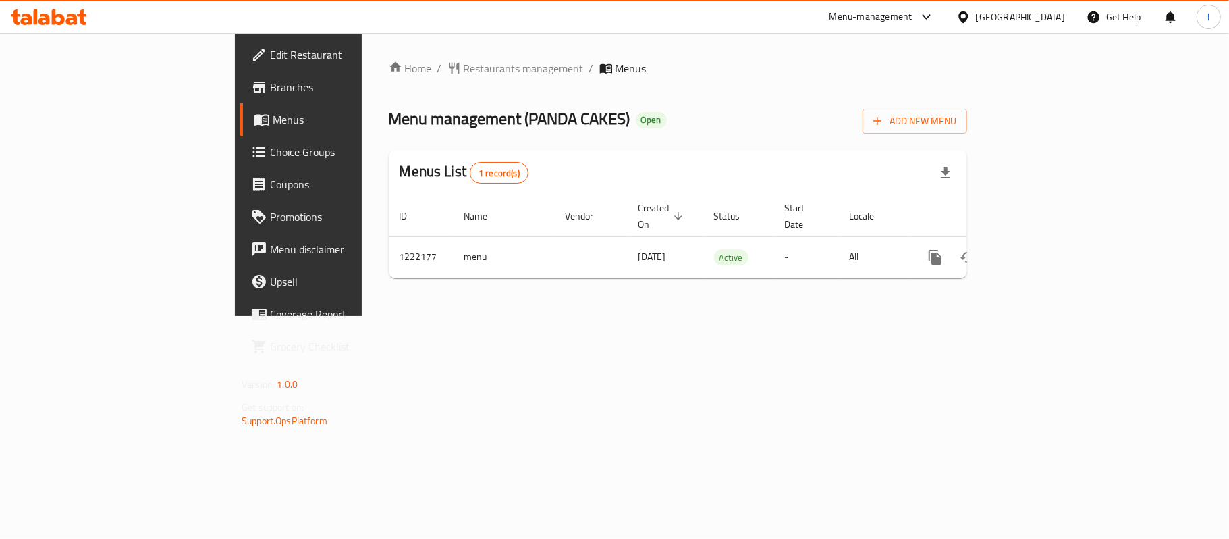
click at [270, 147] on span "Choice Groups" at bounding box center [349, 152] width 159 height 16
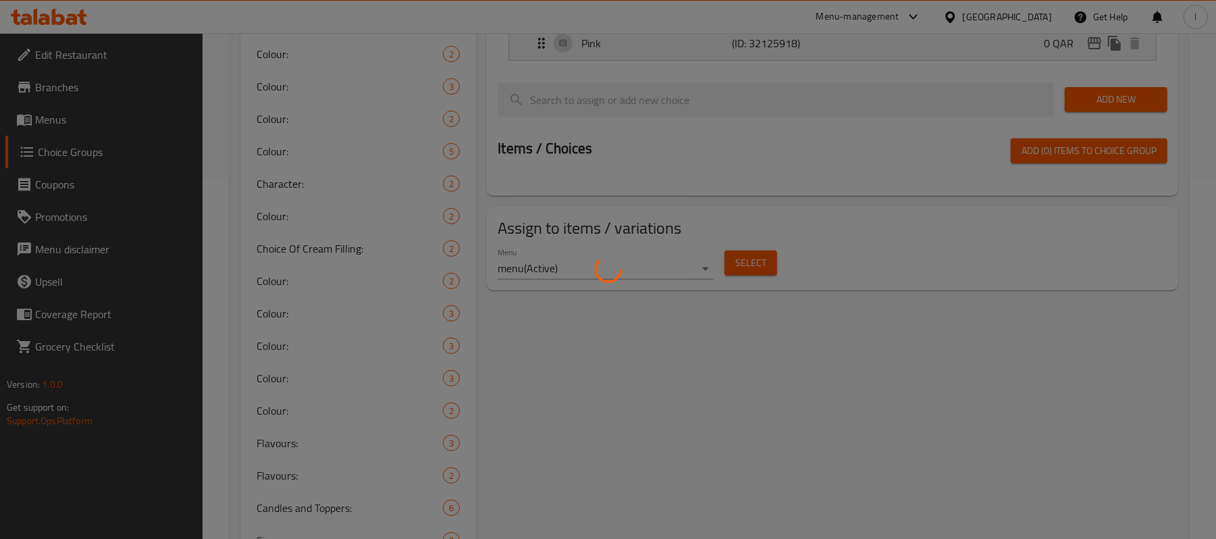
scroll to position [540, 0]
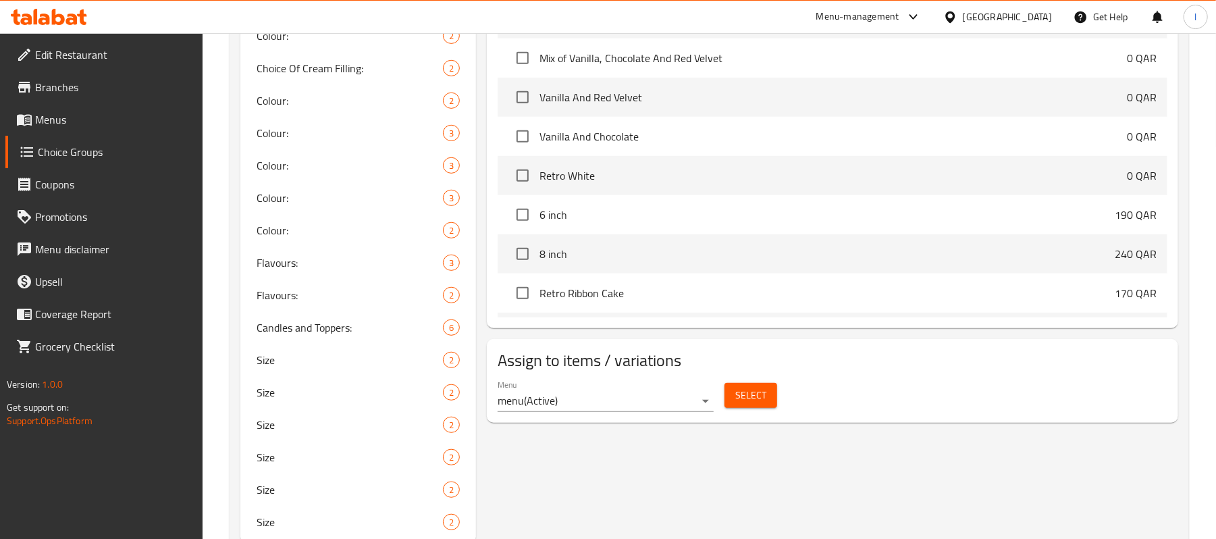
click at [270, 268] on div at bounding box center [608, 269] width 1216 height 539
click at [278, 260] on span "Flavours:" at bounding box center [330, 262] width 146 height 16
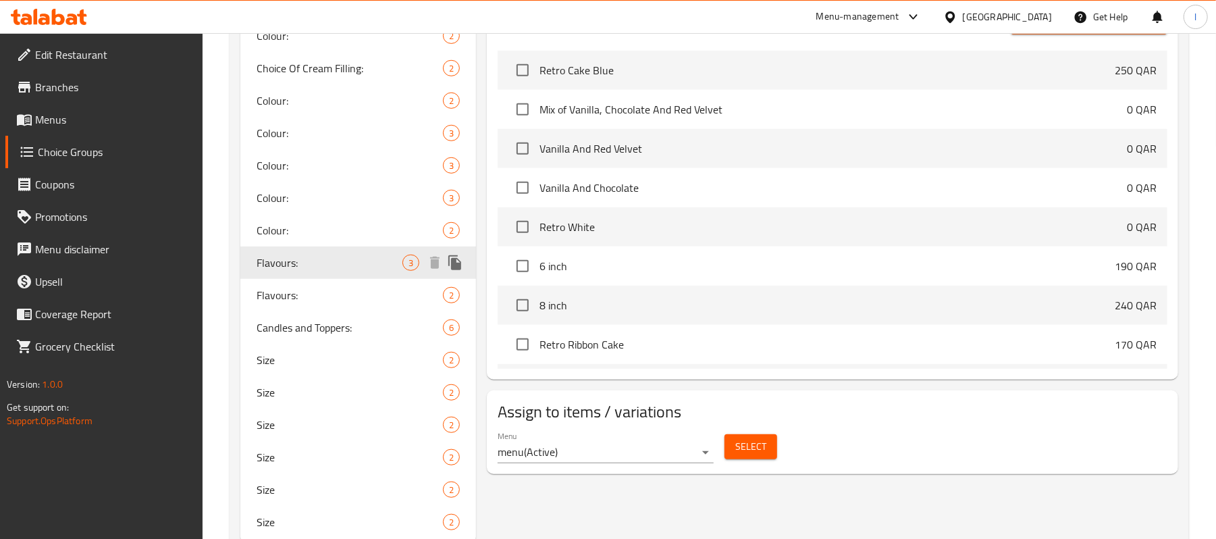
type input "Flavours:"
type input "النكهة:"
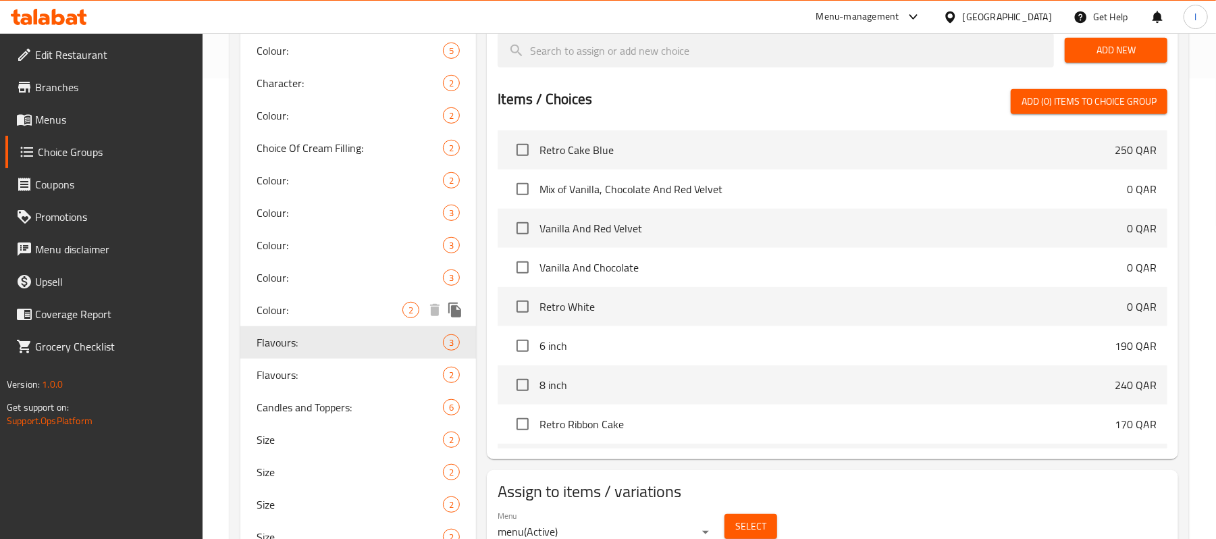
scroll to position [492, 0]
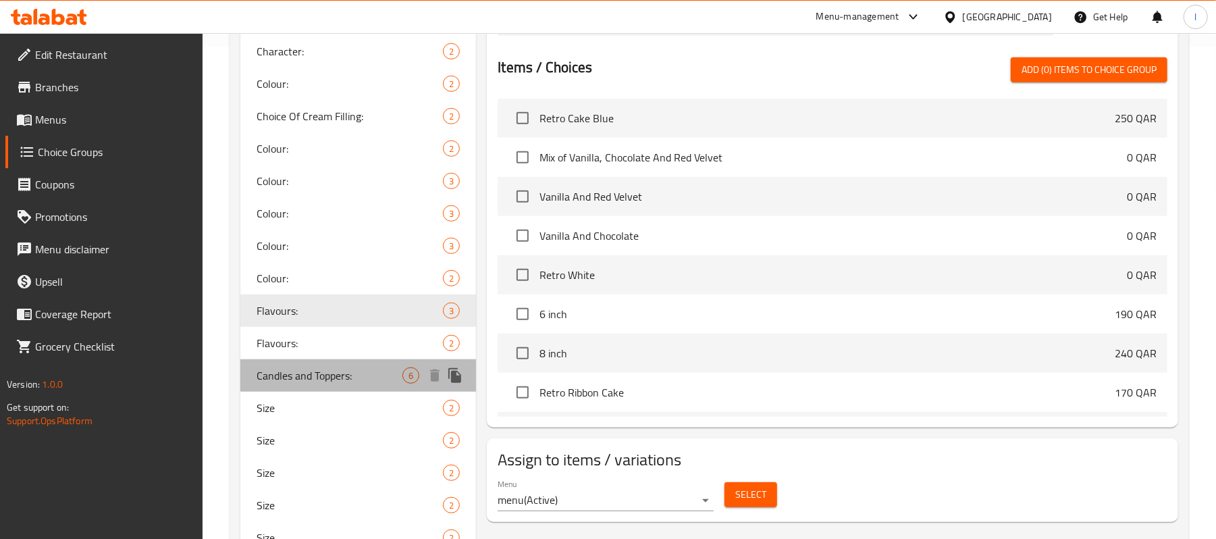
click at [358, 379] on span "Candles and Toppers:" at bounding box center [330, 375] width 146 height 16
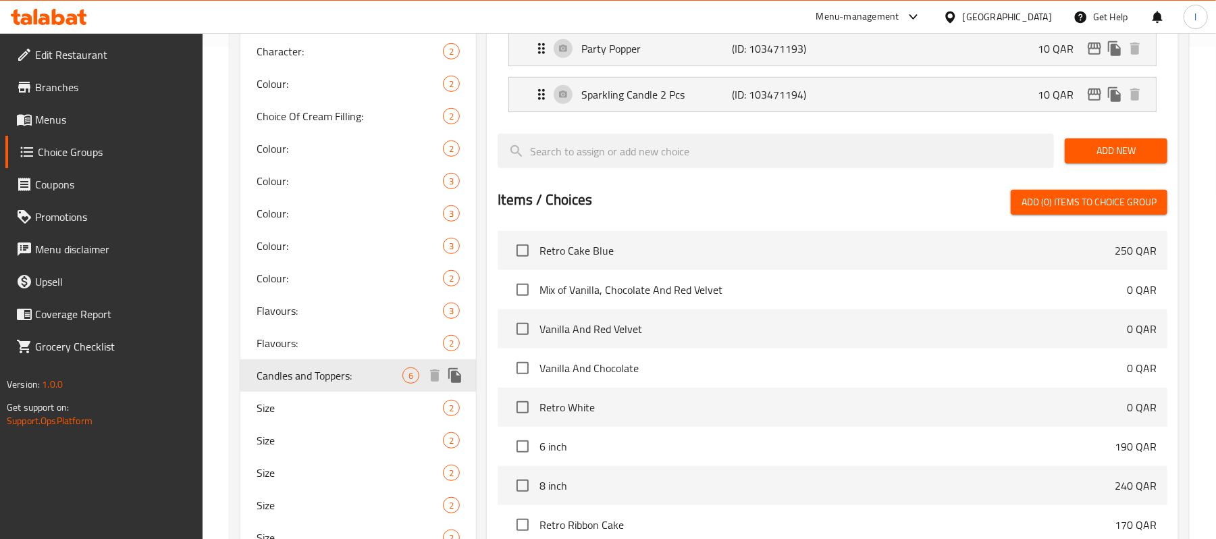
type input "Candles and Toppers:"
type input "الشموع والتوبرز:"
type input "0"
type input "6"
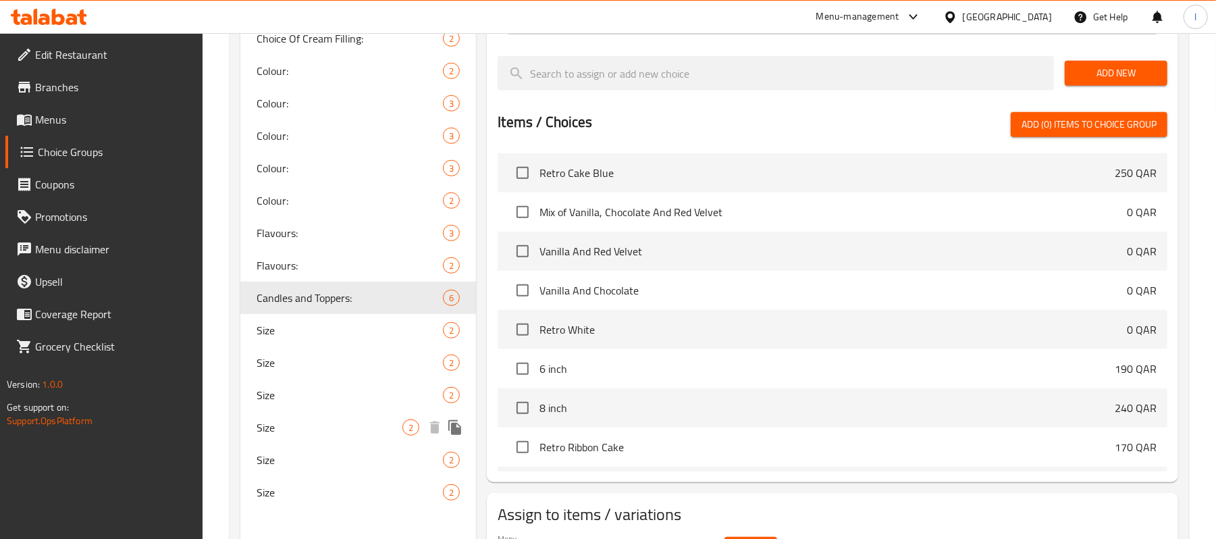
scroll to position [582, 0]
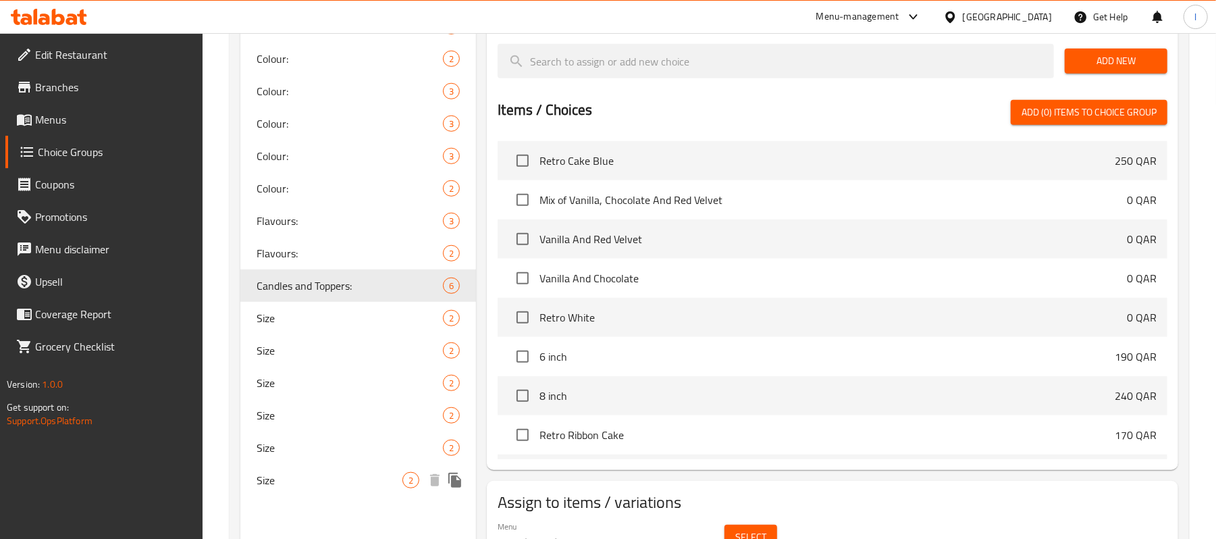
drag, startPoint x: 311, startPoint y: 478, endPoint x: 331, endPoint y: 491, distance: 23.8
click at [311, 478] on span "Size" at bounding box center [330, 480] width 146 height 16
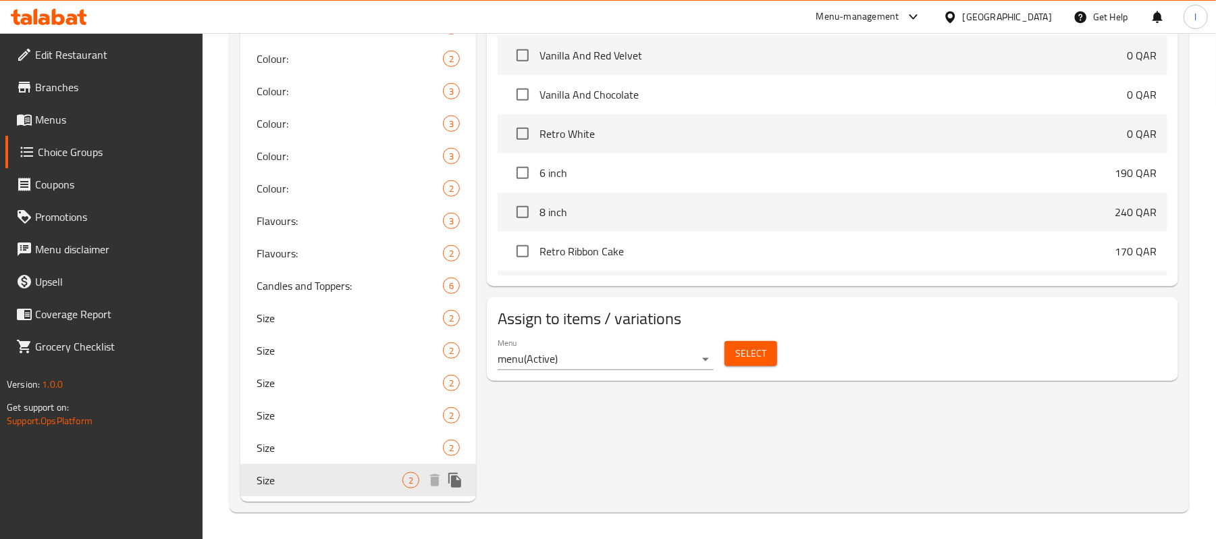
type input "Size"
type input "مقاس"
type input "1"
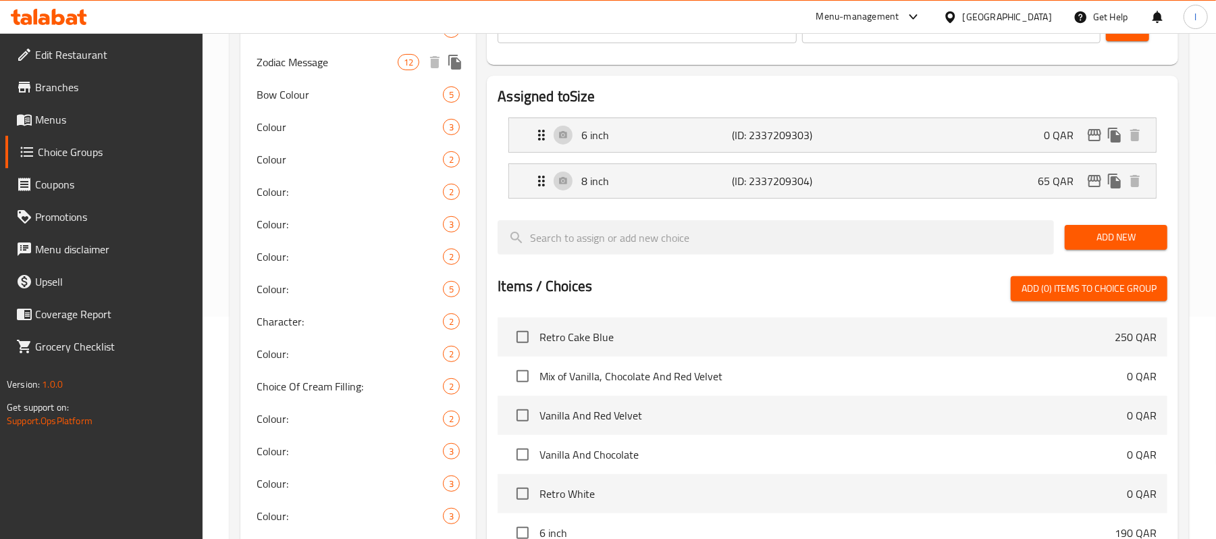
scroll to position [0, 0]
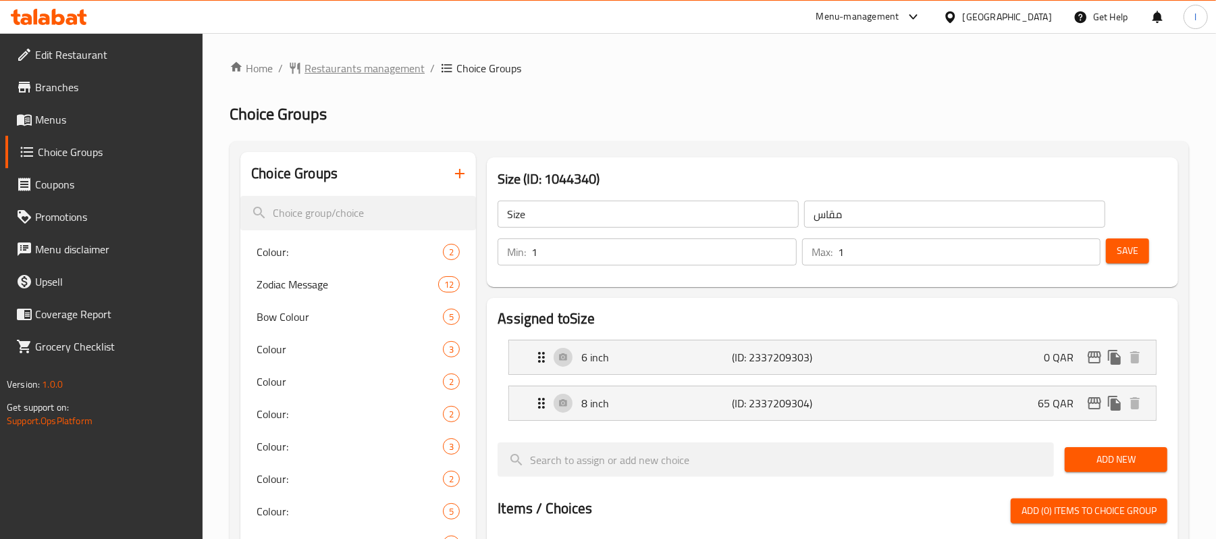
click at [342, 73] on span "Restaurants management" at bounding box center [364, 68] width 120 height 16
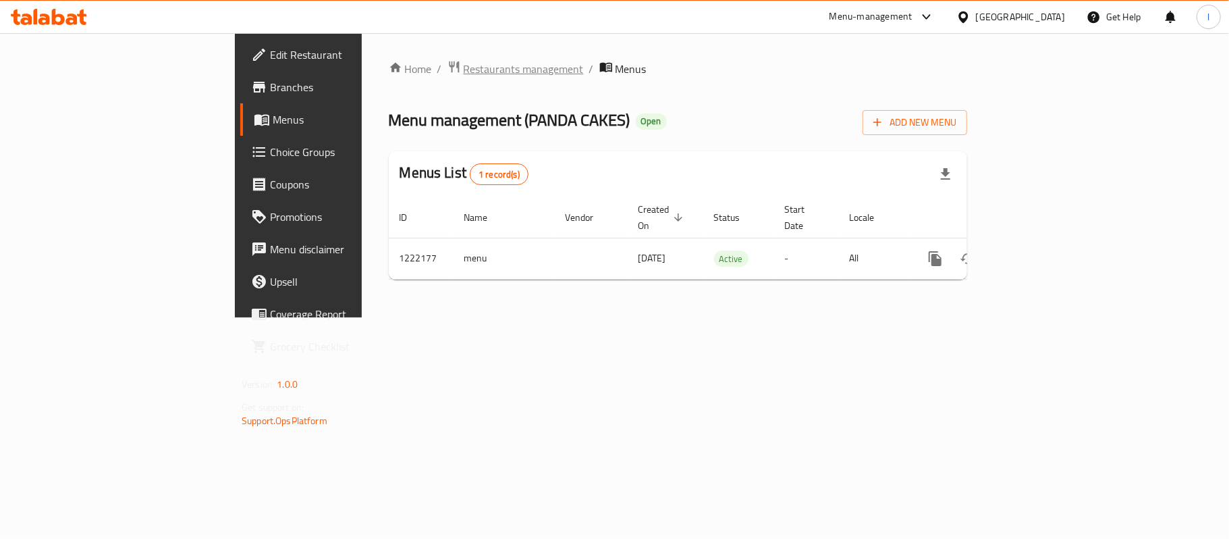
click at [464, 66] on span "Restaurants management" at bounding box center [524, 69] width 120 height 16
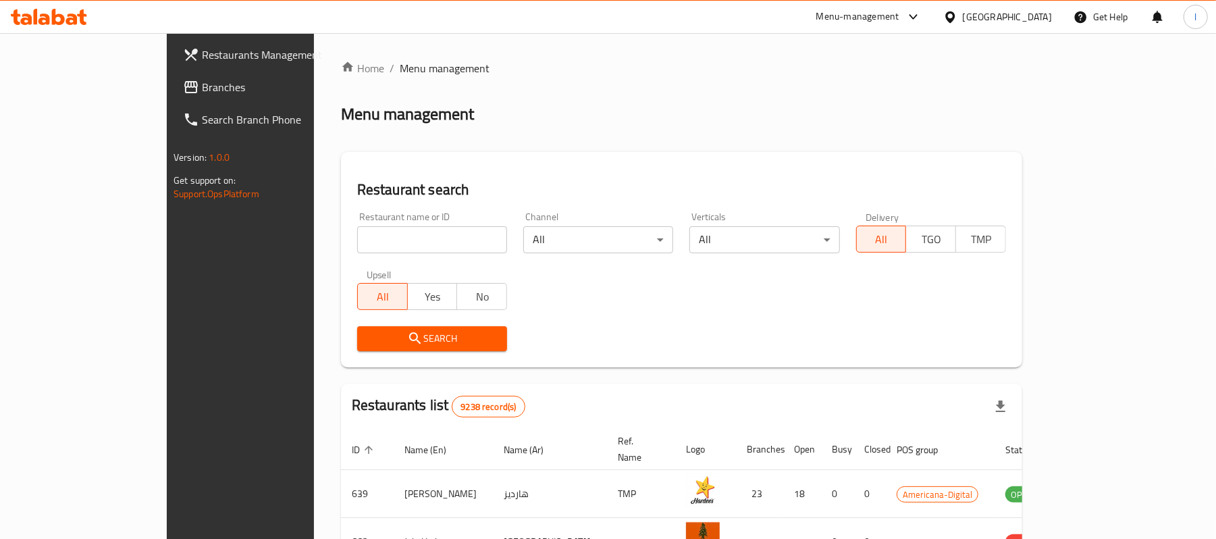
click at [202, 88] on span "Branches" at bounding box center [280, 87] width 157 height 16
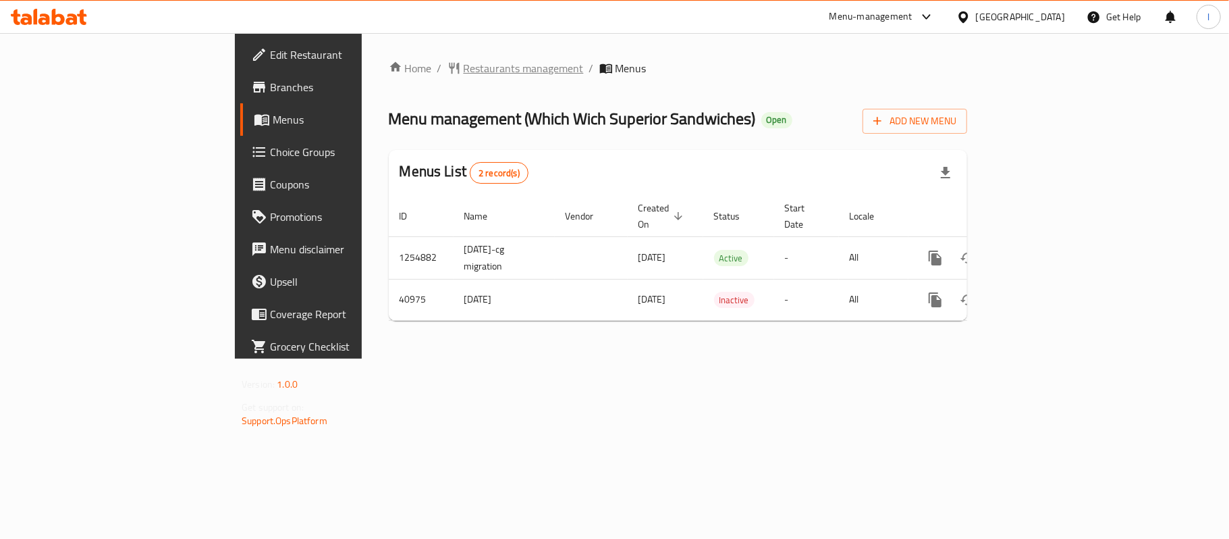
click at [464, 65] on span "Restaurants management" at bounding box center [524, 68] width 120 height 16
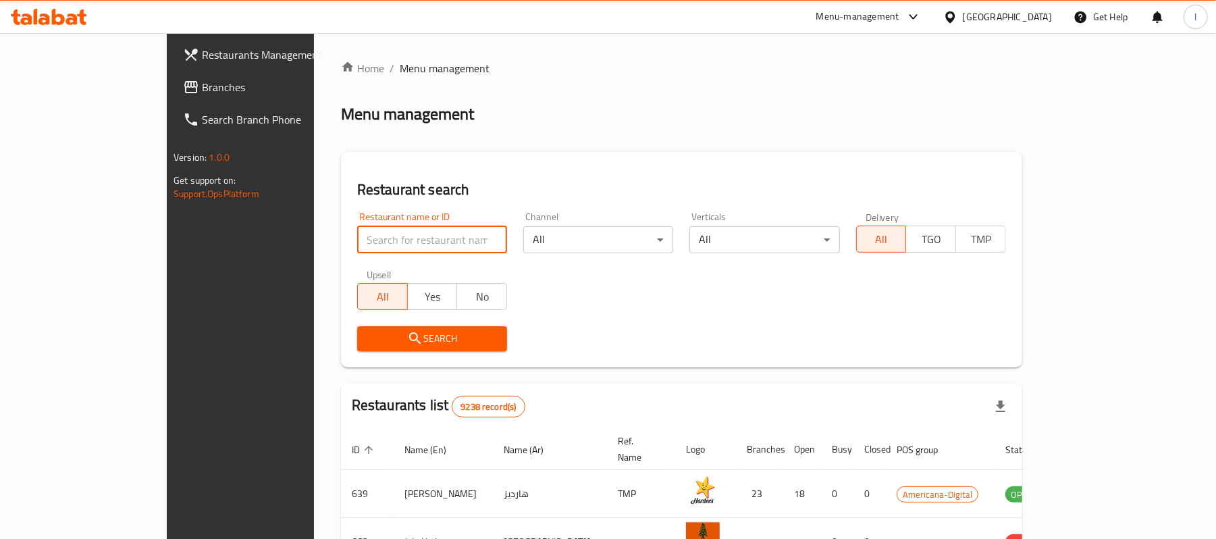
click at [357, 249] on input "search" at bounding box center [432, 239] width 150 height 27
paste input "21381"
type input "21381"
click button "Search" at bounding box center [432, 338] width 150 height 25
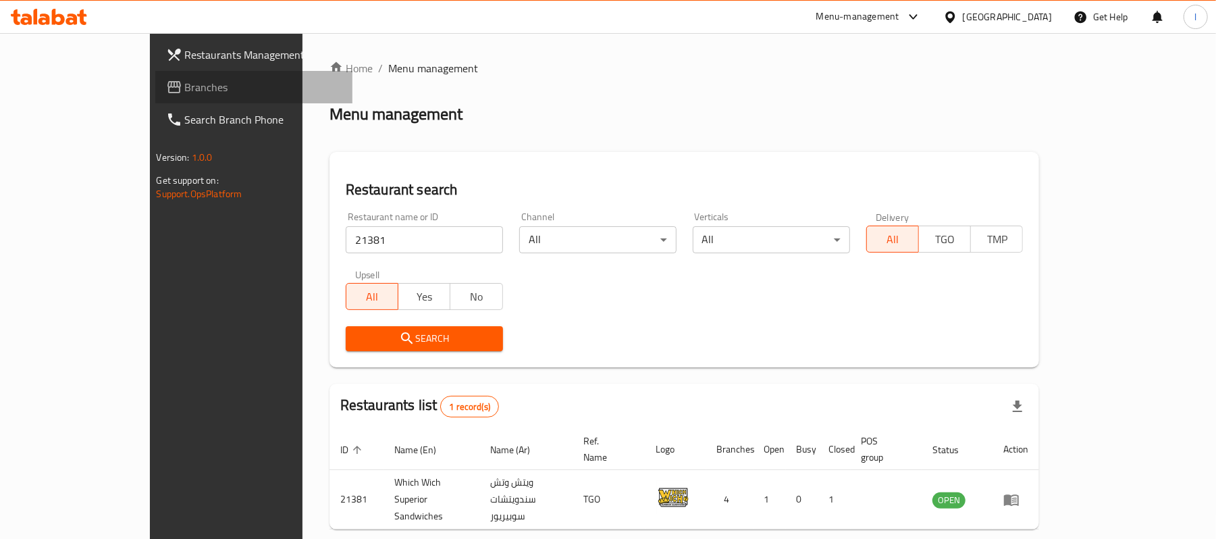
click at [185, 80] on span "Branches" at bounding box center [263, 87] width 157 height 16
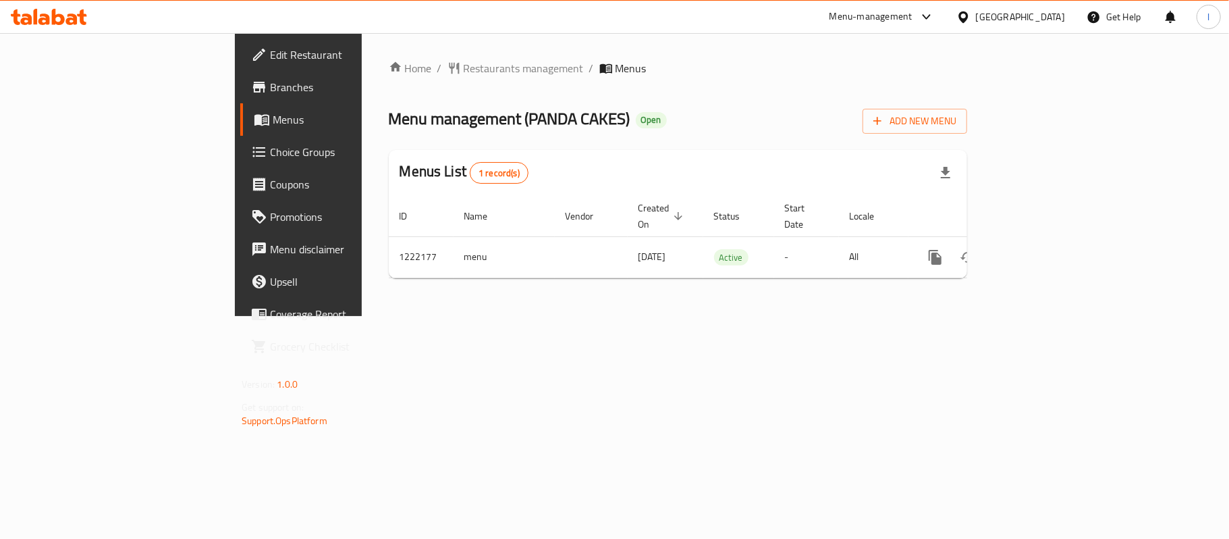
click at [270, 146] on span "Choice Groups" at bounding box center [349, 152] width 159 height 16
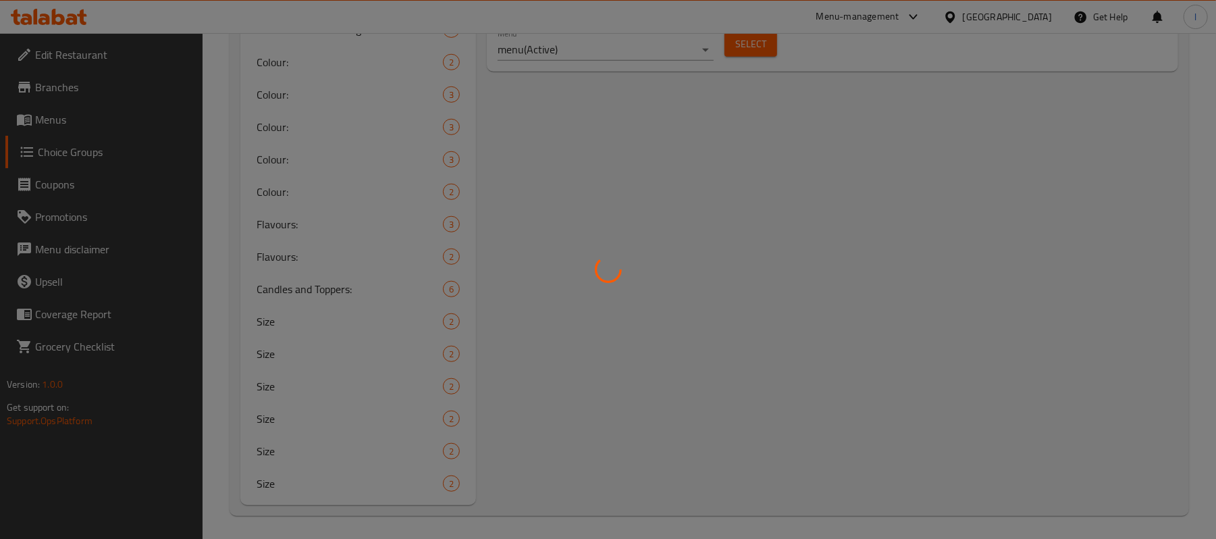
scroll to position [582, 0]
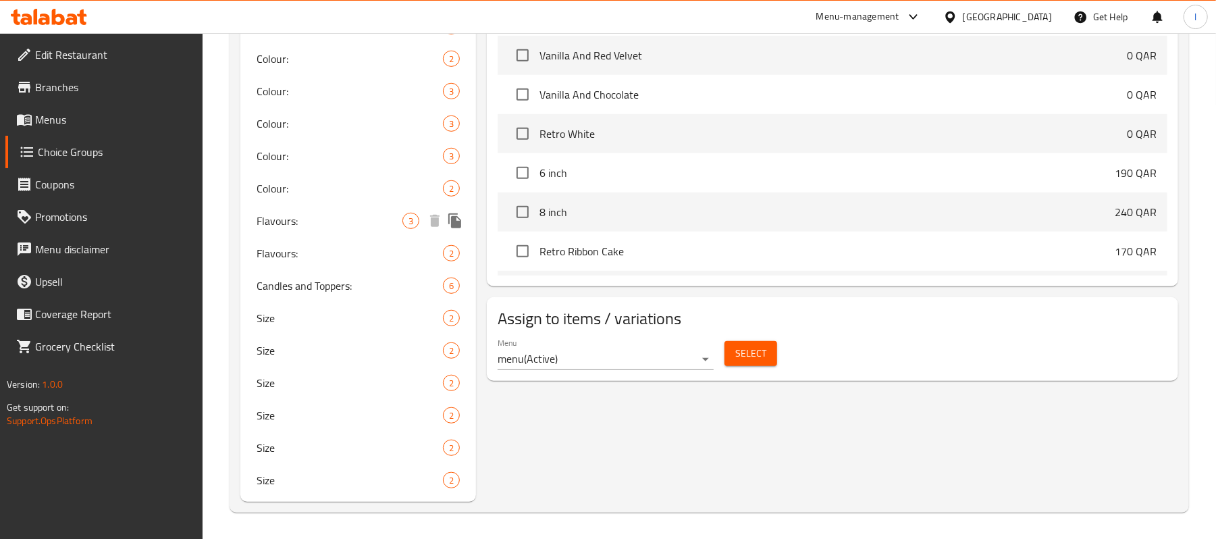
drag, startPoint x: 298, startPoint y: 225, endPoint x: 657, endPoint y: 182, distance: 361.8
click at [298, 225] on span "Flavours:" at bounding box center [330, 221] width 146 height 16
type input "Flavours:"
type input "النكهة:"
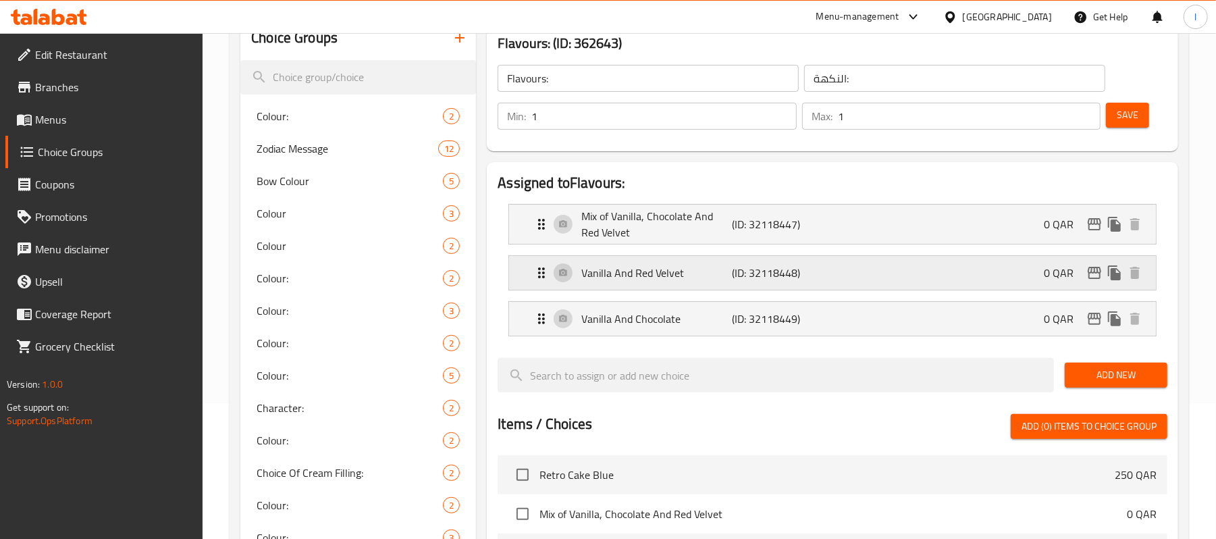
scroll to position [132, 0]
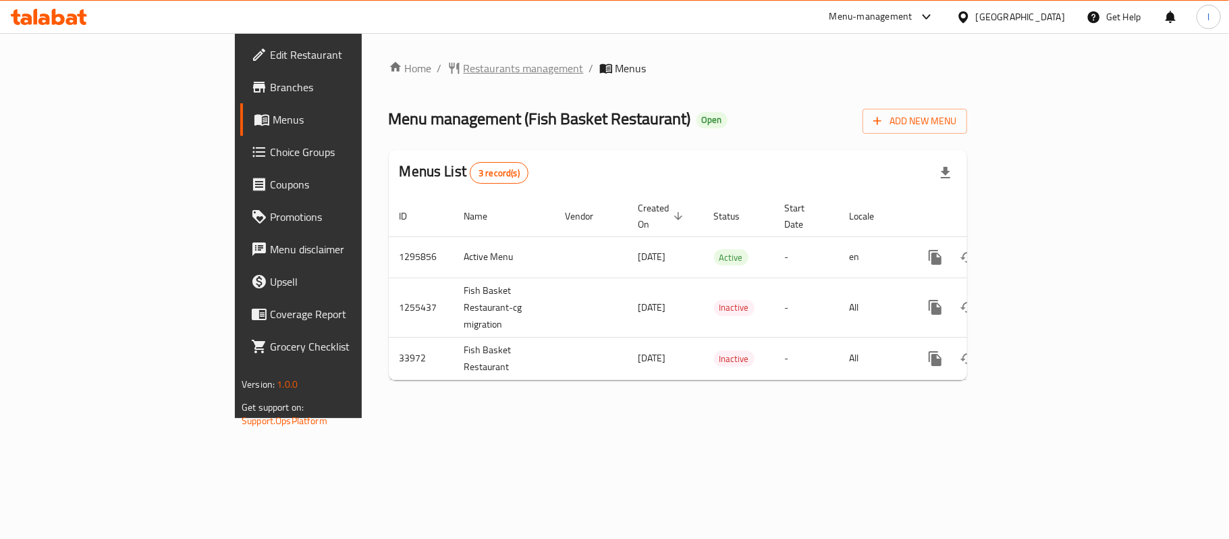
click at [464, 63] on span "Restaurants management" at bounding box center [524, 68] width 120 height 16
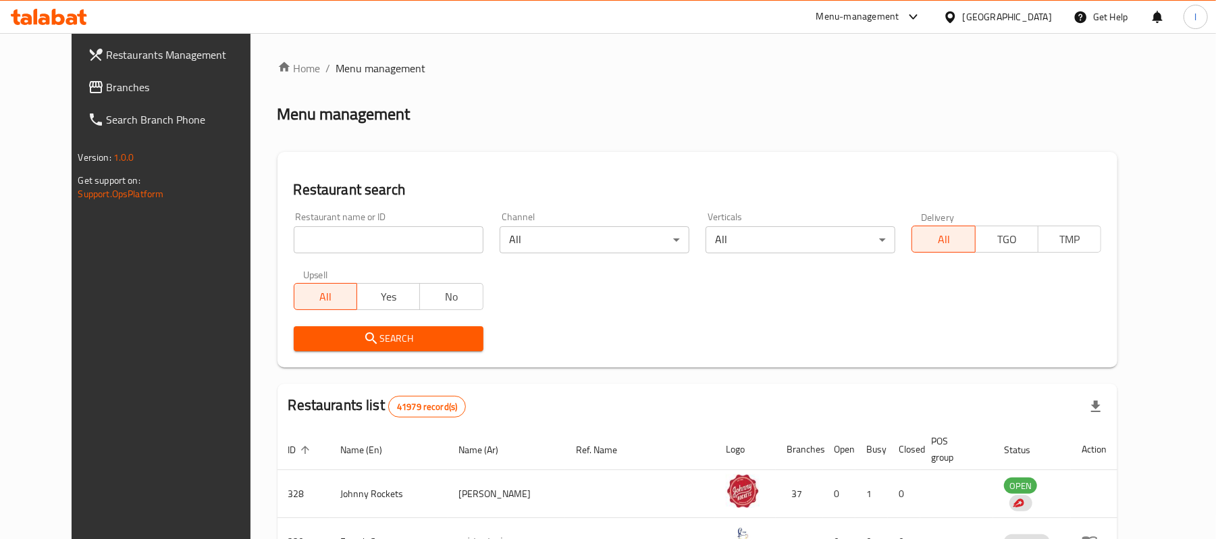
click at [332, 236] on input "search" at bounding box center [389, 239] width 190 height 27
paste input "17507"
type input "17507"
click button "Search" at bounding box center [389, 338] width 190 height 25
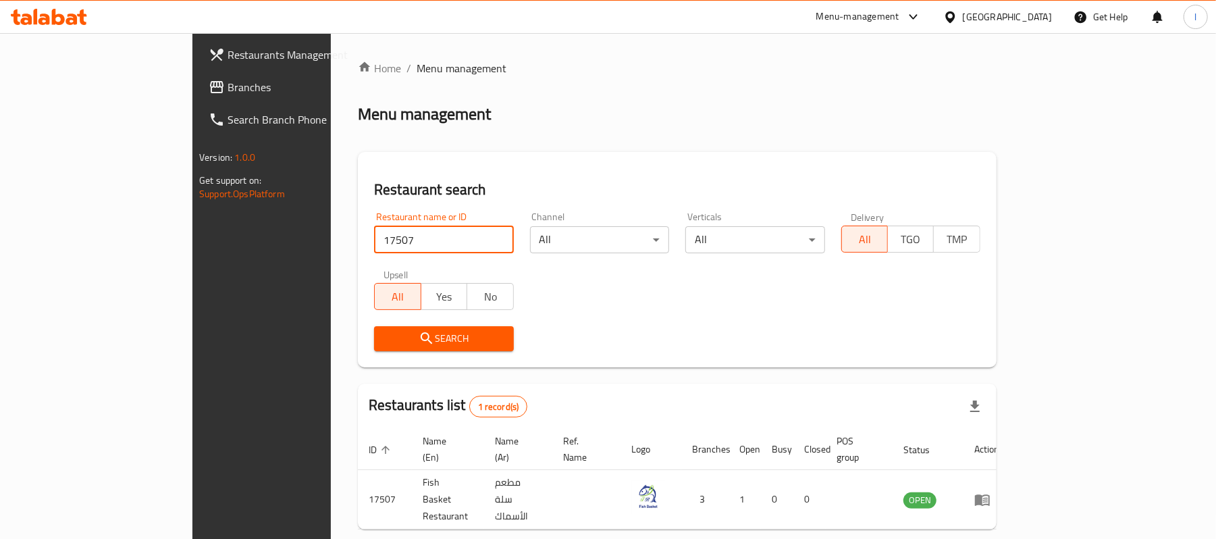
click at [227, 88] on span "Branches" at bounding box center [305, 87] width 157 height 16
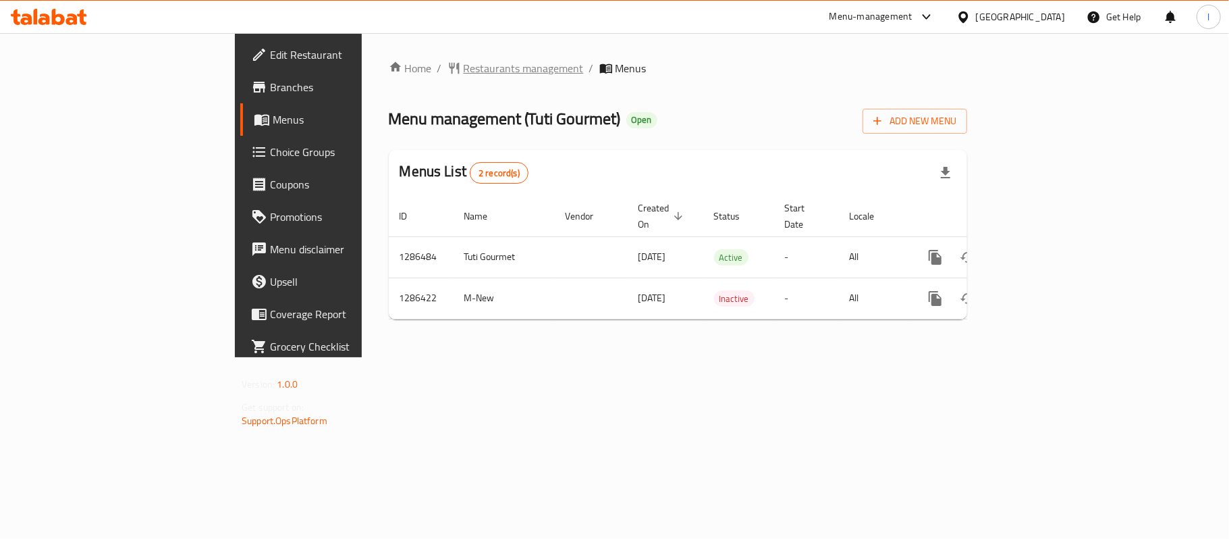
click at [464, 68] on span "Restaurants management" at bounding box center [524, 68] width 120 height 16
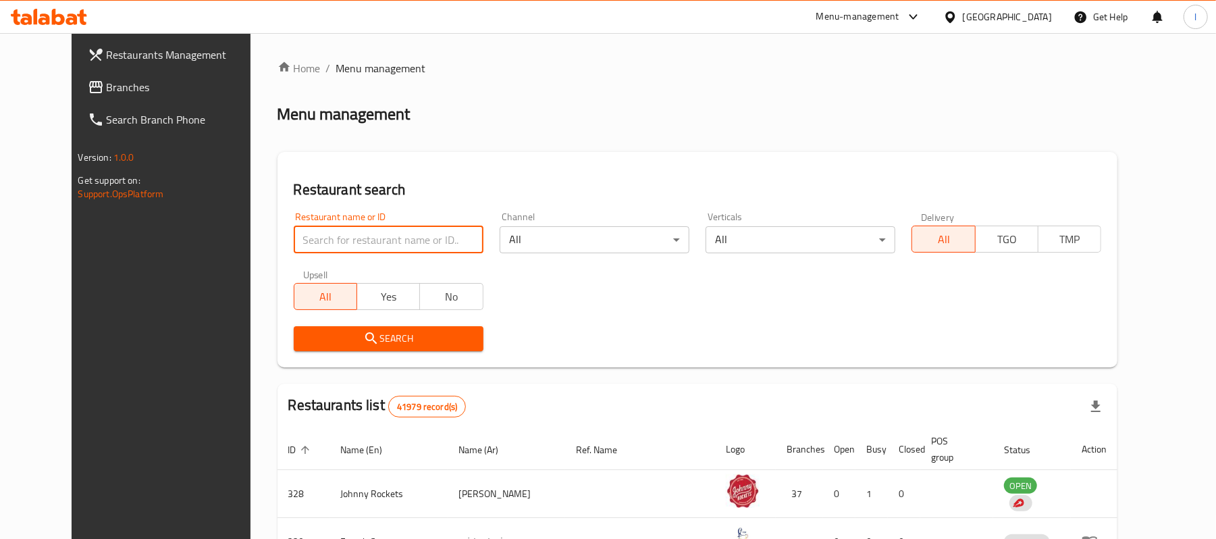
click at [300, 228] on input "search" at bounding box center [389, 239] width 190 height 27
paste input "696167"
type input "696167"
click button "Search" at bounding box center [389, 338] width 190 height 25
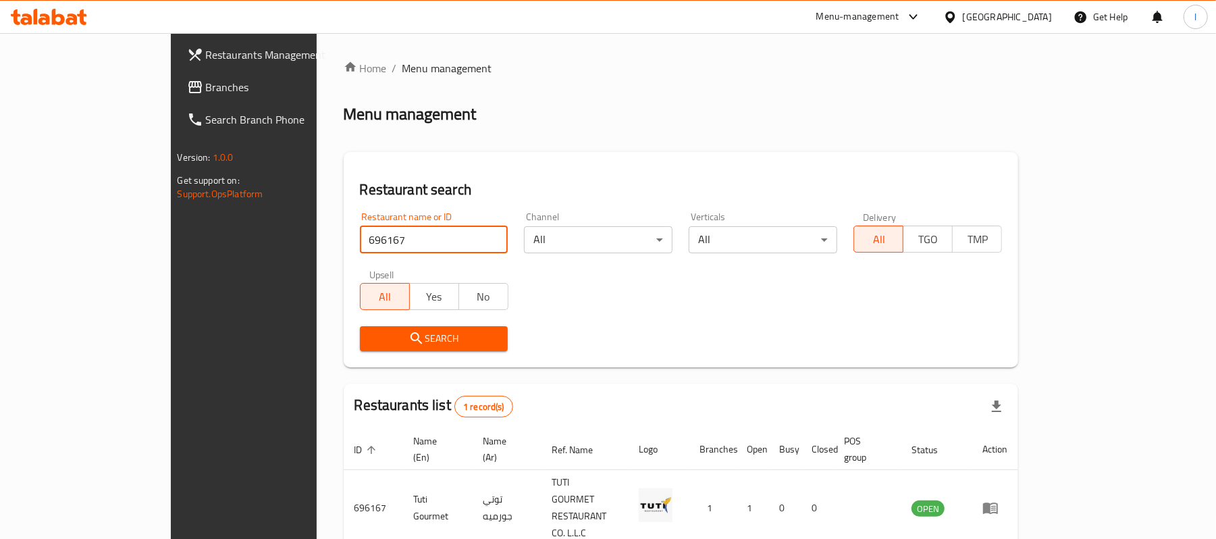
click at [206, 90] on span "Branches" at bounding box center [284, 87] width 157 height 16
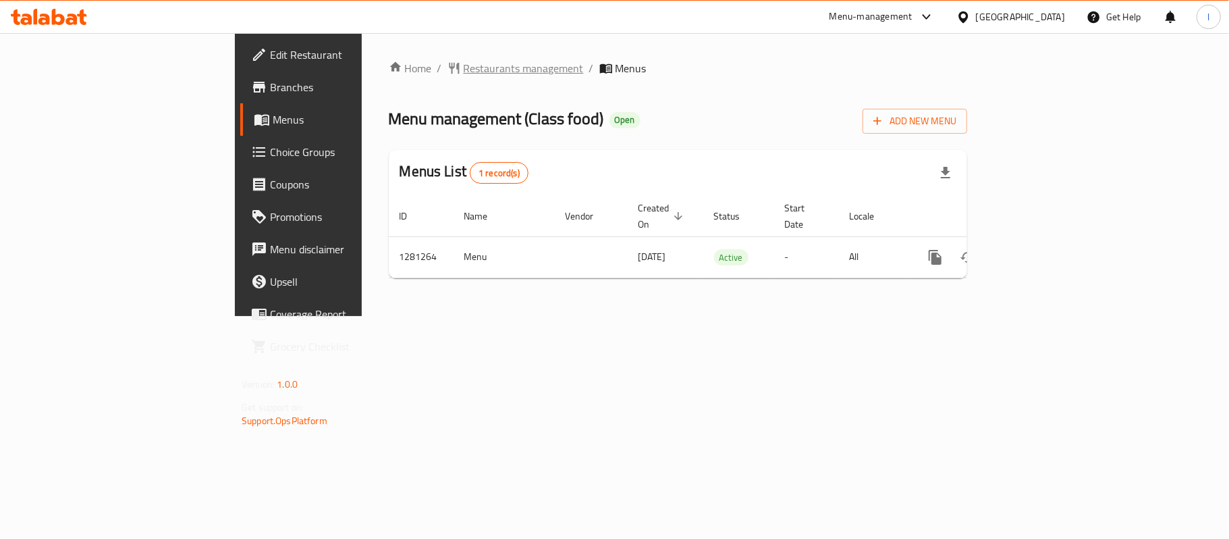
click at [464, 63] on span "Restaurants management" at bounding box center [524, 68] width 120 height 16
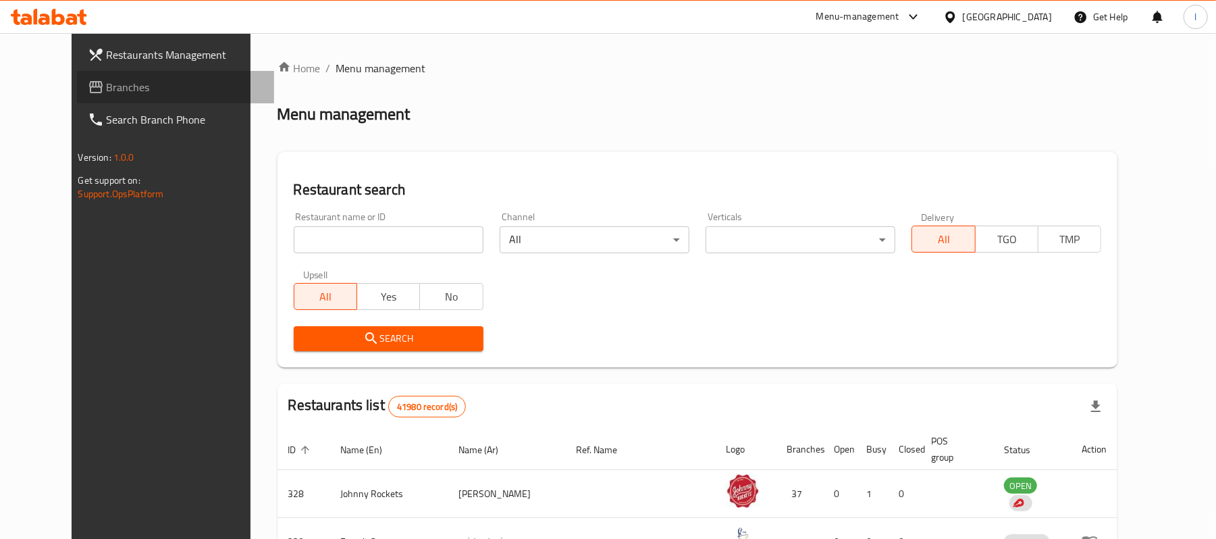
click at [114, 90] on span "Branches" at bounding box center [185, 87] width 157 height 16
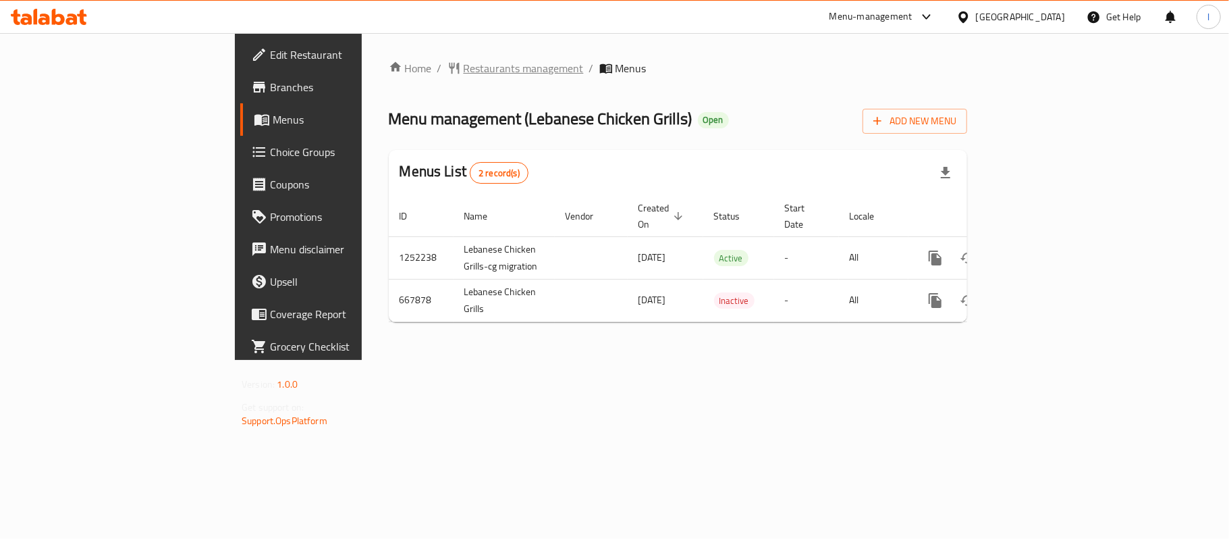
click at [464, 68] on span "Restaurants management" at bounding box center [524, 68] width 120 height 16
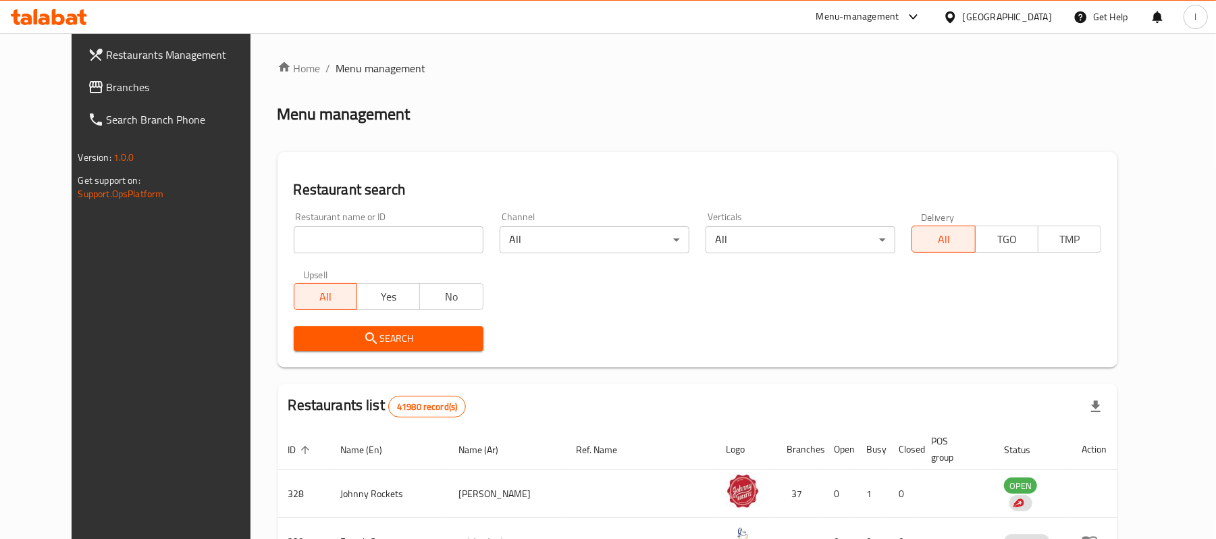
click at [338, 235] on input "search" at bounding box center [389, 239] width 190 height 27
paste input "642105"
type input "642105"
click button "Search" at bounding box center [389, 338] width 190 height 25
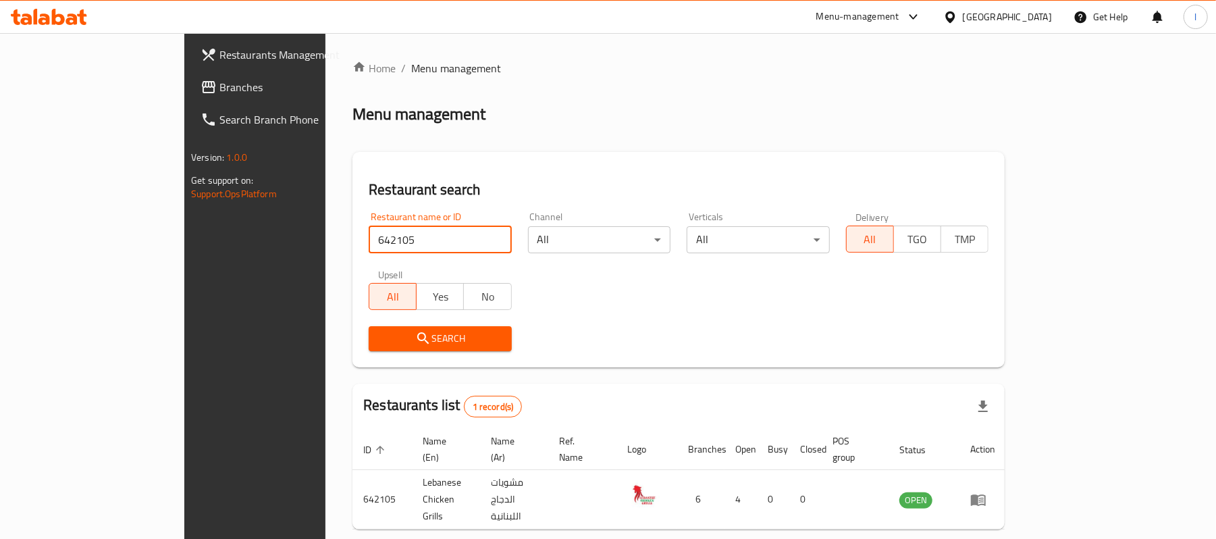
click at [219, 84] on span "Branches" at bounding box center [297, 87] width 157 height 16
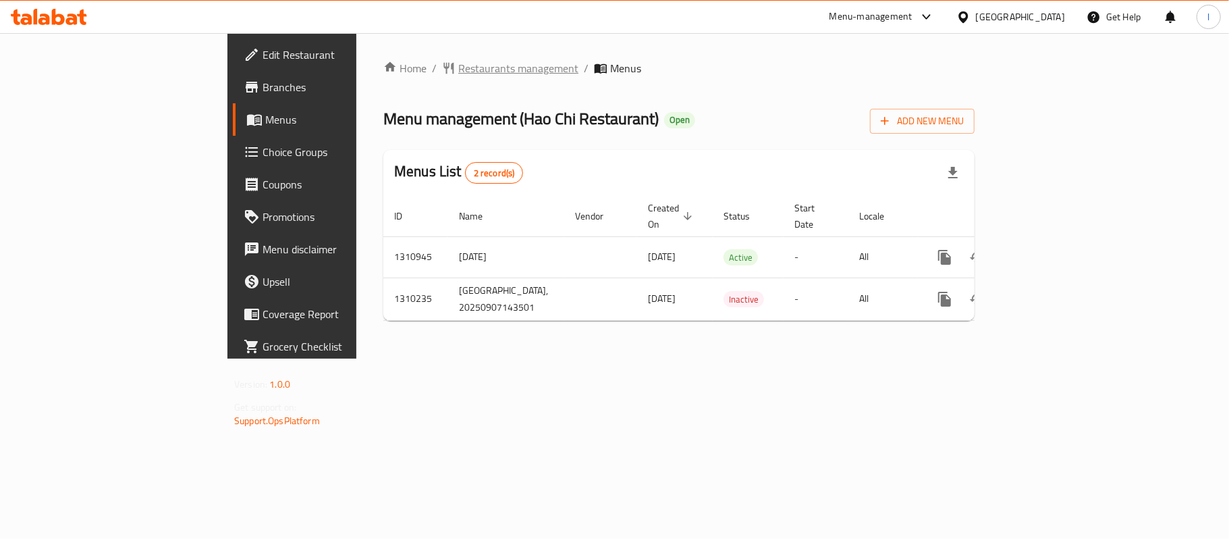
click at [458, 60] on span "Restaurants management" at bounding box center [518, 68] width 120 height 16
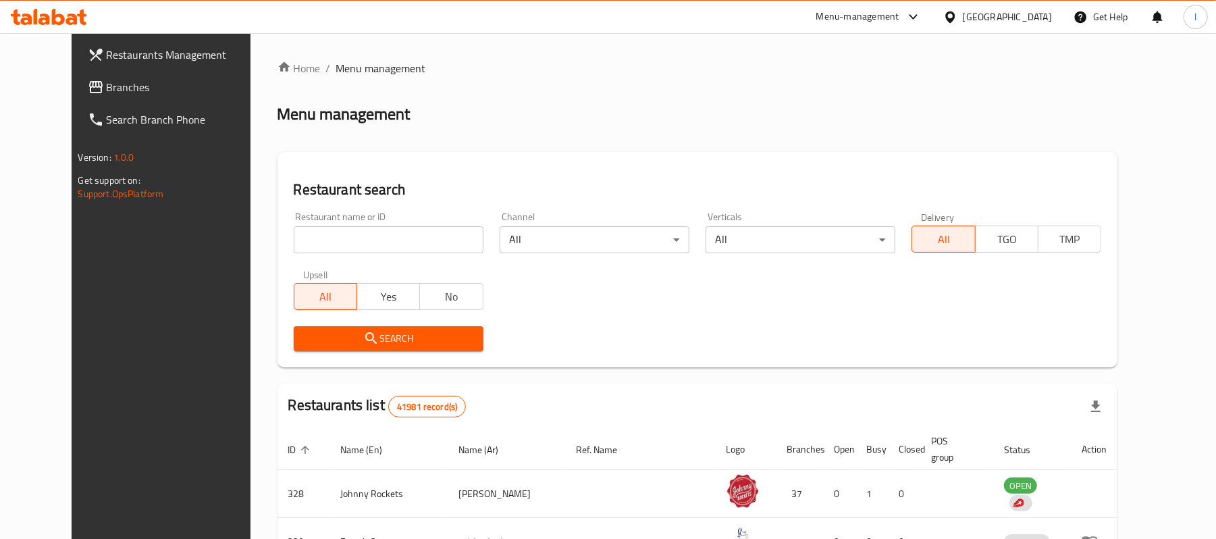
click at [323, 231] on input "search" at bounding box center [389, 239] width 190 height 27
paste input "705392"
type input "705392"
drag, startPoint x: 367, startPoint y: 325, endPoint x: 367, endPoint y: 333, distance: 8.1
click at [367, 327] on div "Search" at bounding box center [389, 338] width 206 height 41
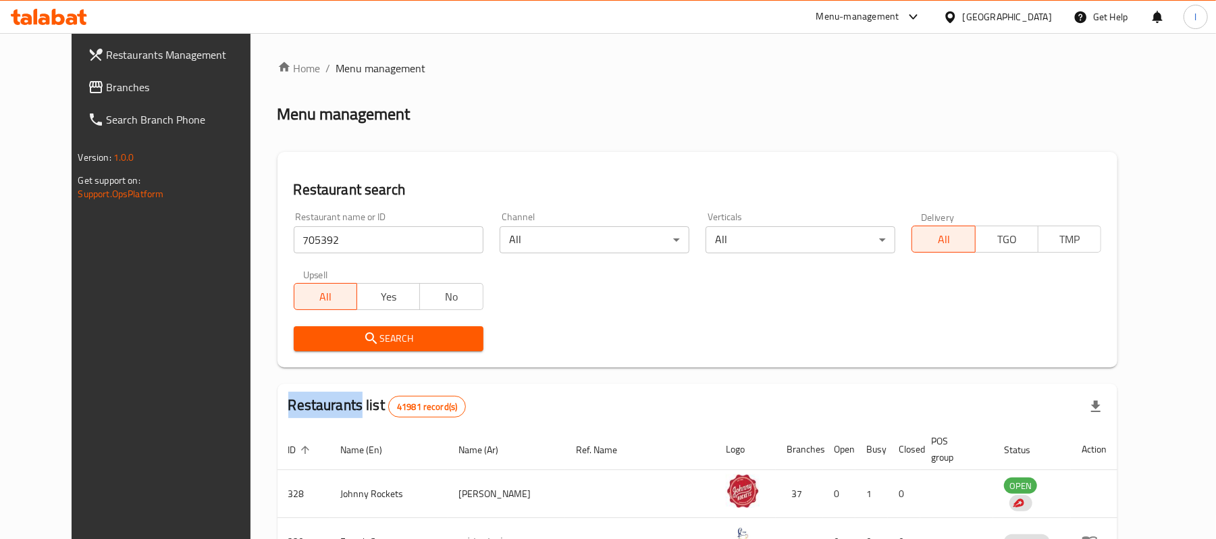
click at [367, 333] on span "Search" at bounding box center [388, 338] width 168 height 17
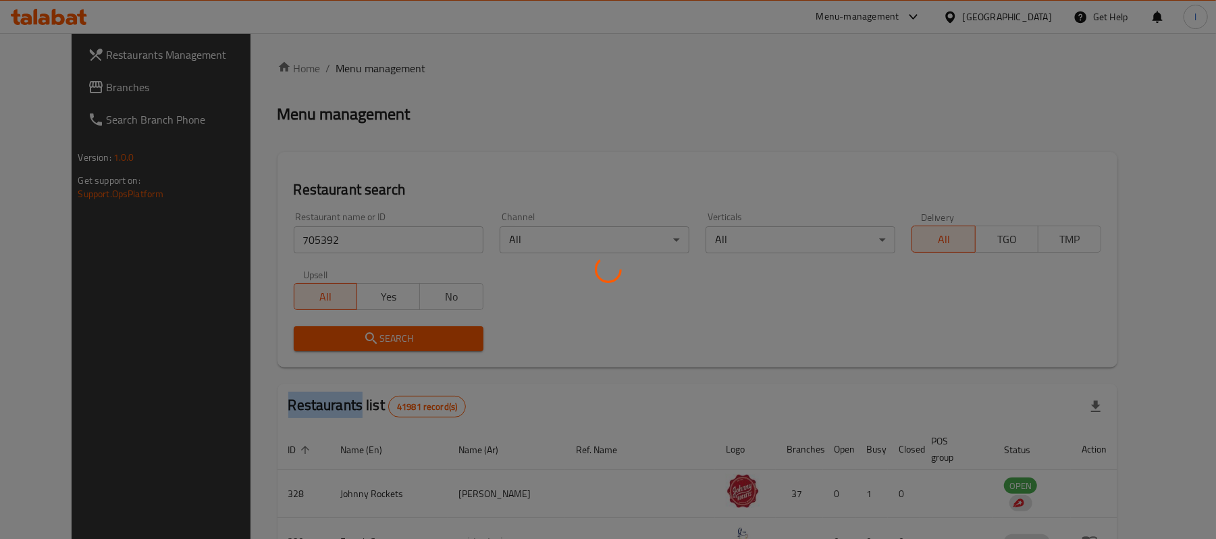
click at [367, 333] on div at bounding box center [608, 269] width 1216 height 539
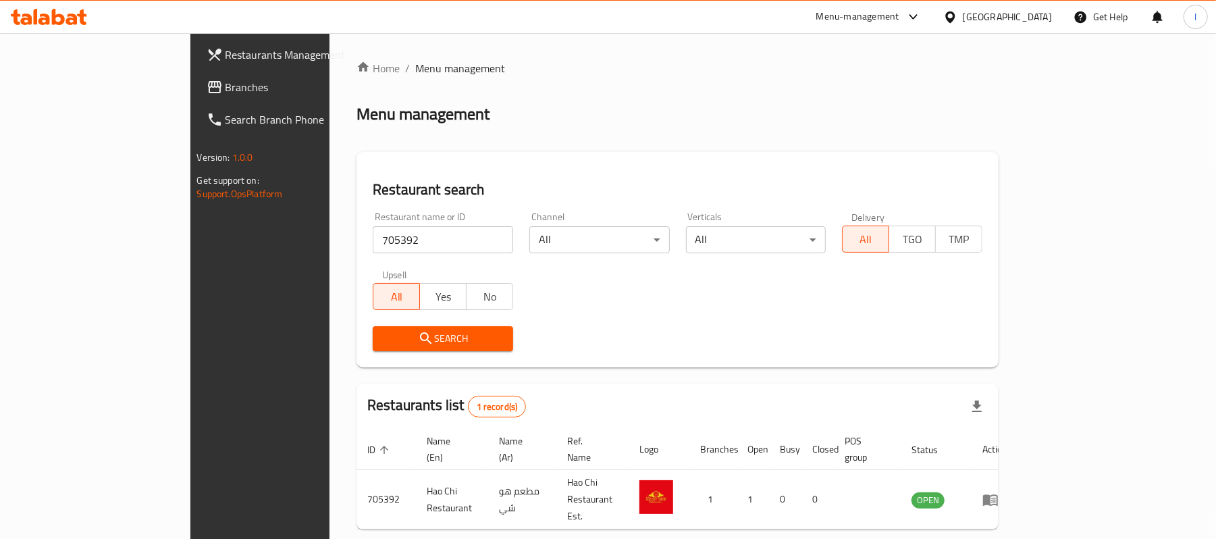
click at [481, 333] on div at bounding box center [608, 269] width 1216 height 539
click at [225, 81] on span "Branches" at bounding box center [303, 87] width 157 height 16
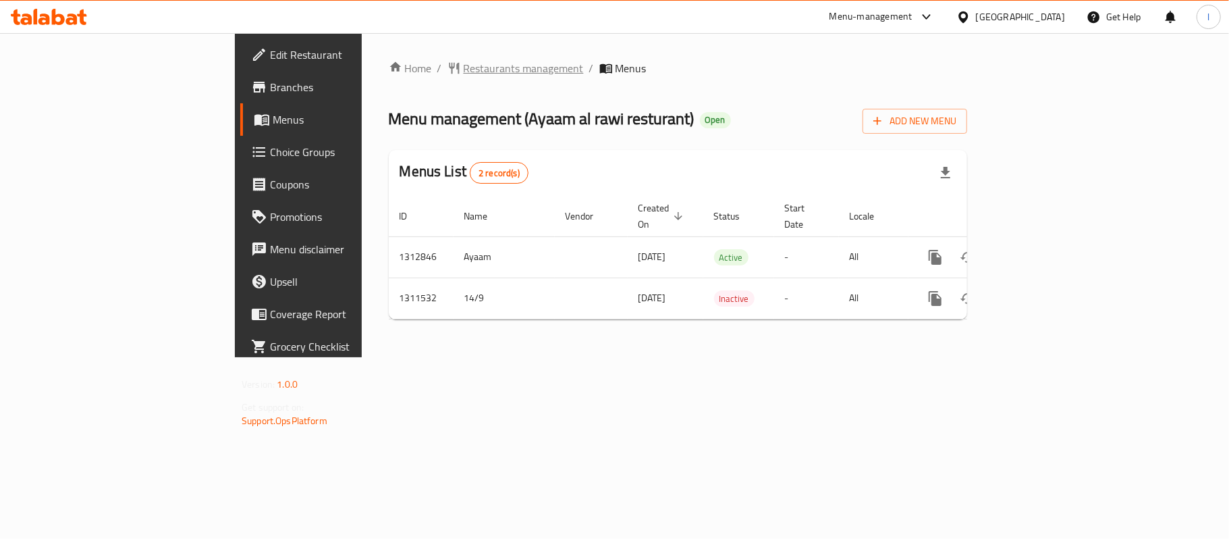
click at [464, 74] on span "Restaurants management" at bounding box center [524, 68] width 120 height 16
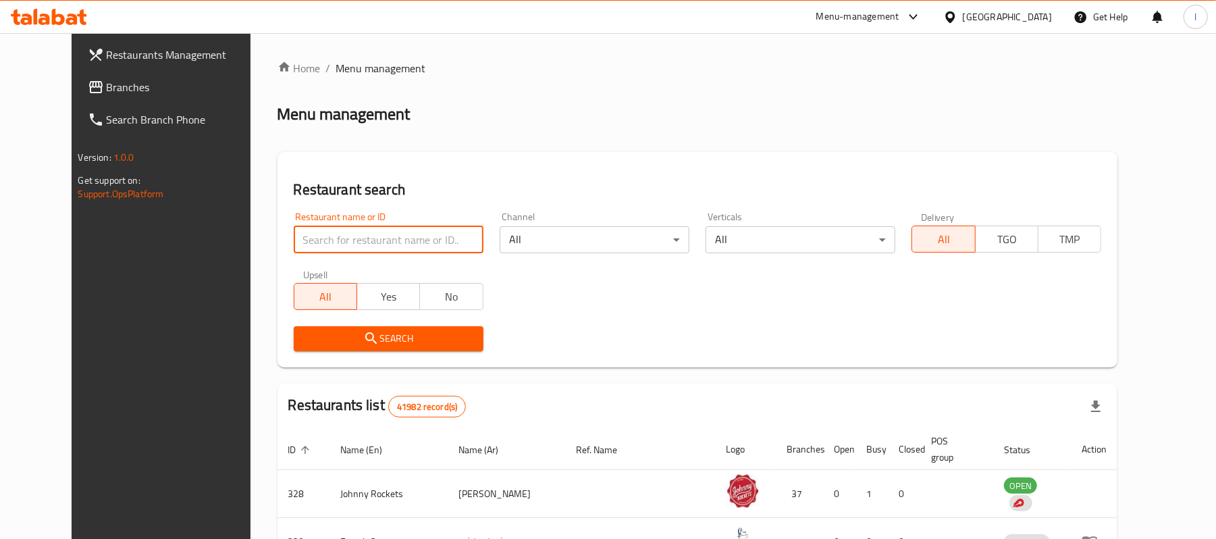
click at [349, 238] on input "search" at bounding box center [389, 239] width 190 height 27
paste input "705747"
type input "705747"
click button "Search" at bounding box center [389, 338] width 190 height 25
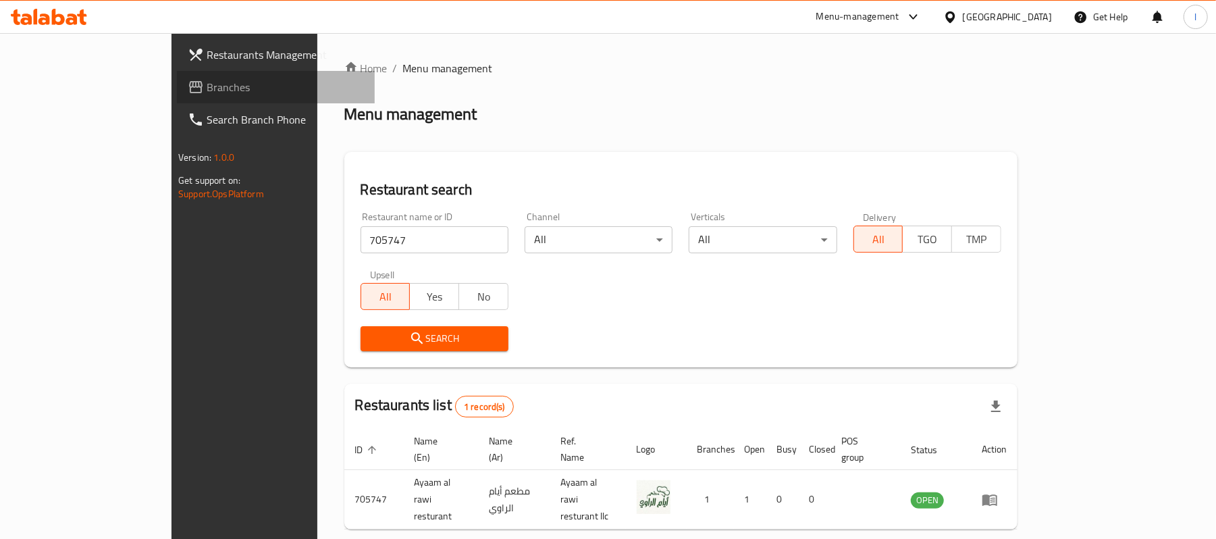
click at [207, 84] on span "Branches" at bounding box center [285, 87] width 157 height 16
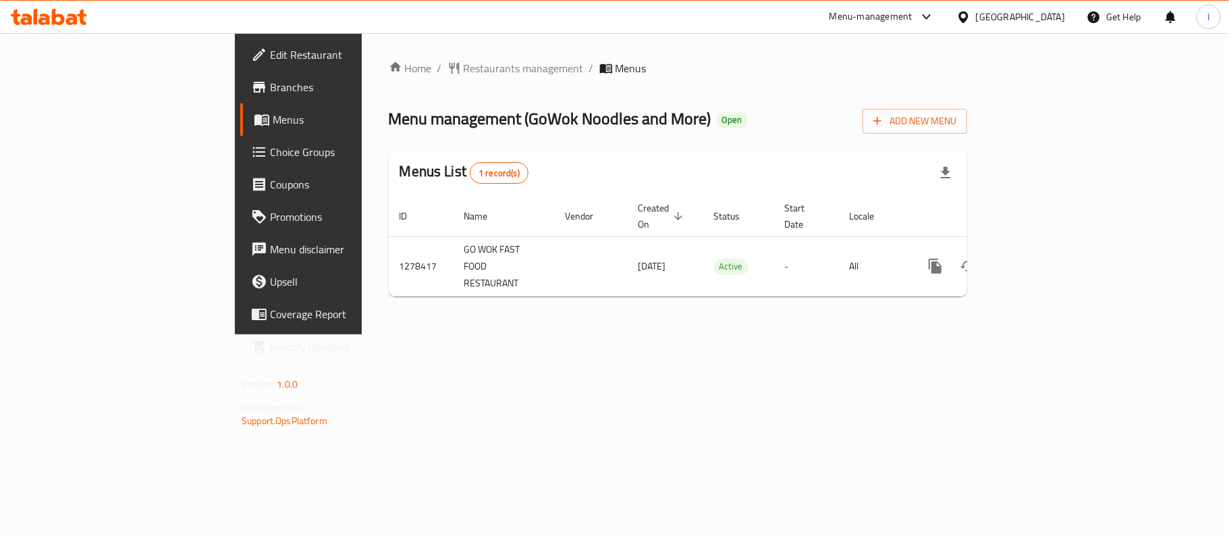
click at [240, 165] on link "Choice Groups" at bounding box center [340, 152] width 200 height 32
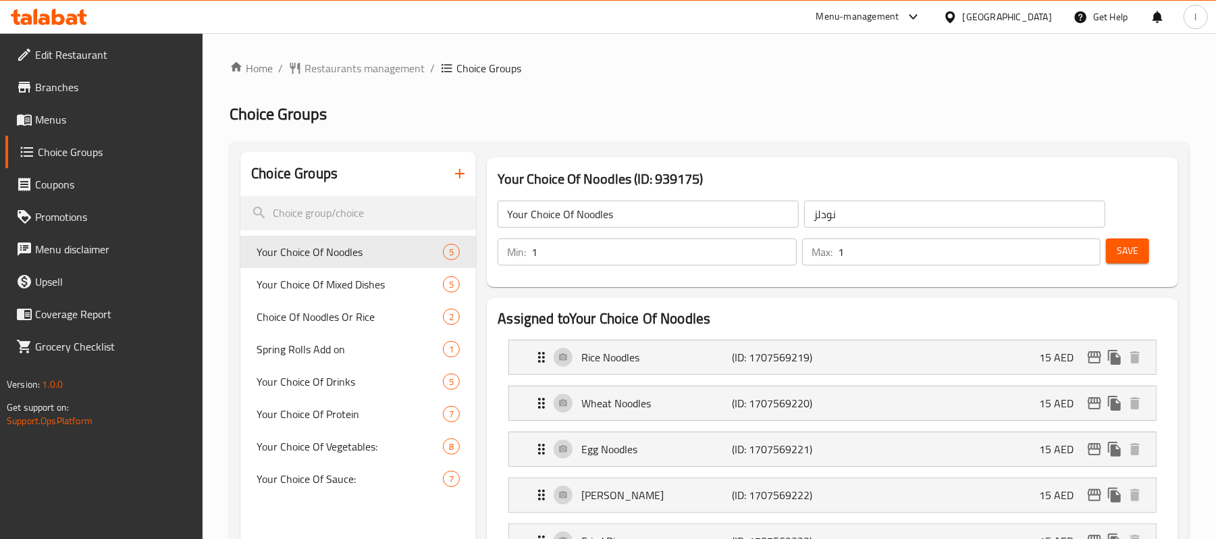
click at [335, 479] on span "Your Choice Of Sauce:" at bounding box center [350, 479] width 186 height 16
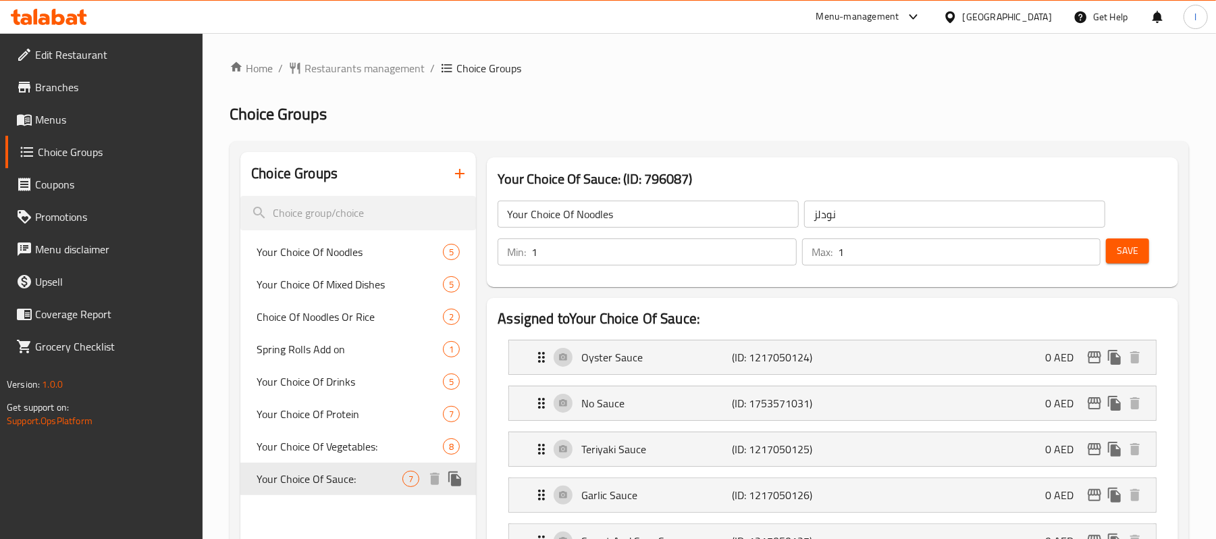
type input "Your Choice Of Sauce:"
type input "إختيارك من الصوص:"
click at [379, 74] on span "Restaurants management" at bounding box center [364, 68] width 120 height 16
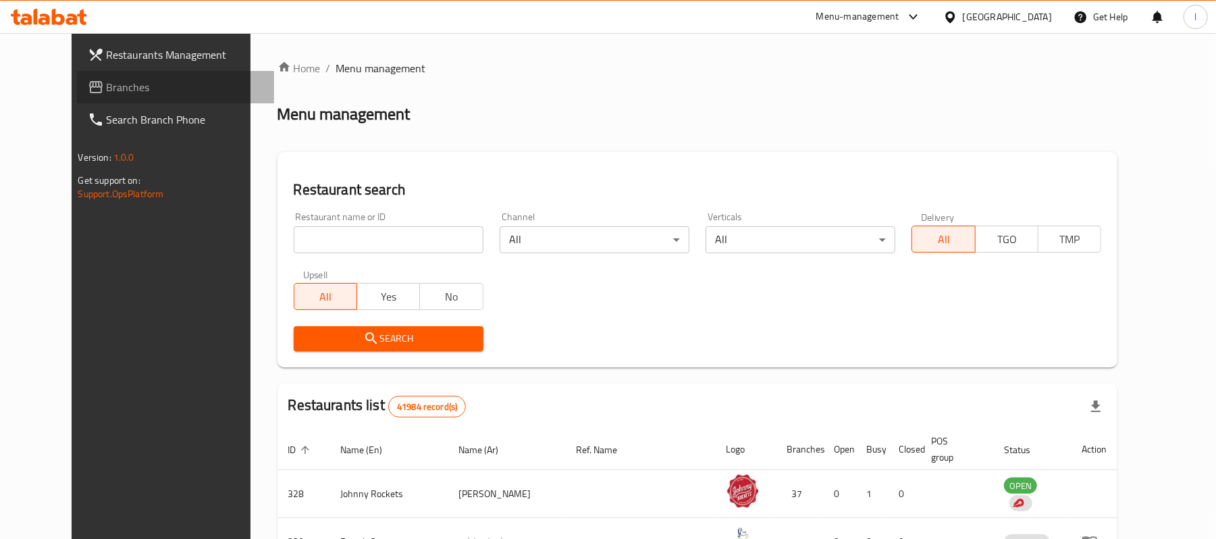
click at [107, 84] on span "Branches" at bounding box center [185, 87] width 157 height 16
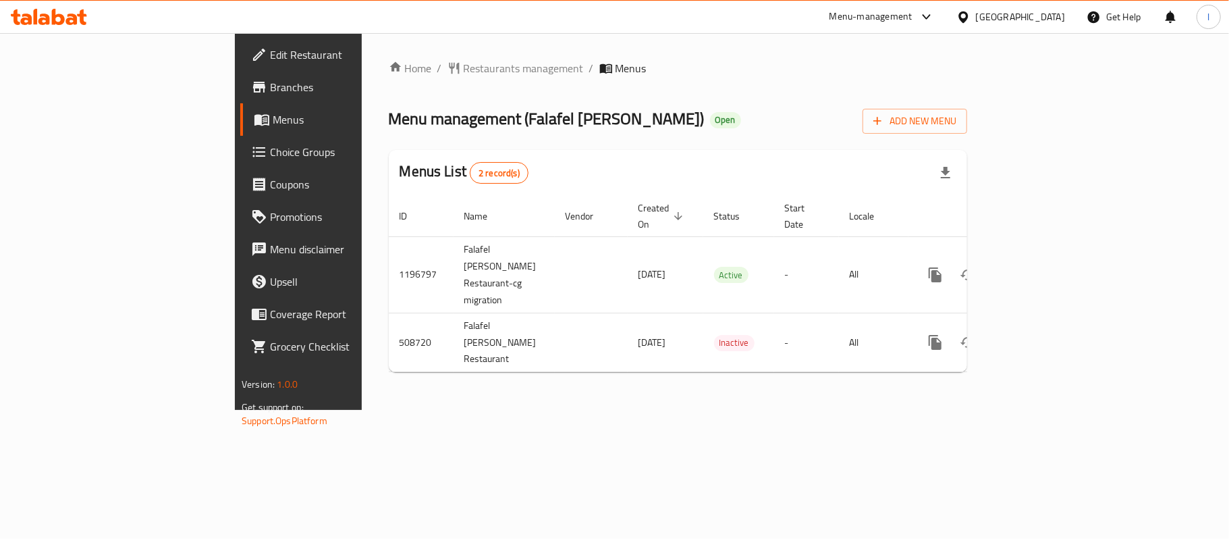
click at [389, 104] on span "Menu management ( [PERSON_NAME] )" at bounding box center [547, 118] width 316 height 30
click at [464, 74] on span "Restaurants management" at bounding box center [524, 68] width 120 height 16
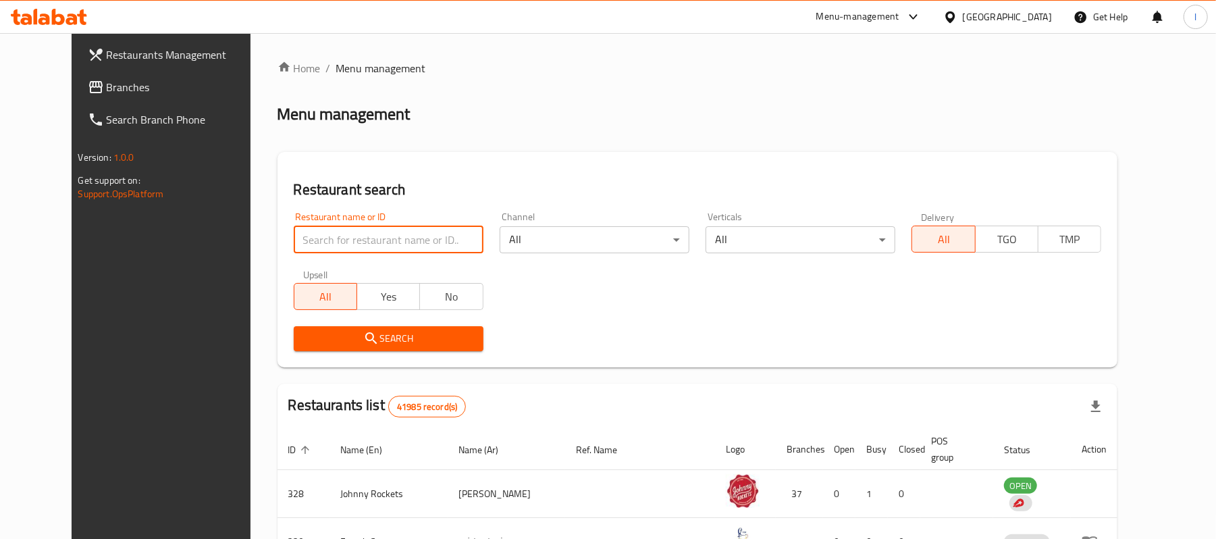
click at [344, 234] on input "search" at bounding box center [389, 239] width 190 height 27
paste input "634649"
type input "634649"
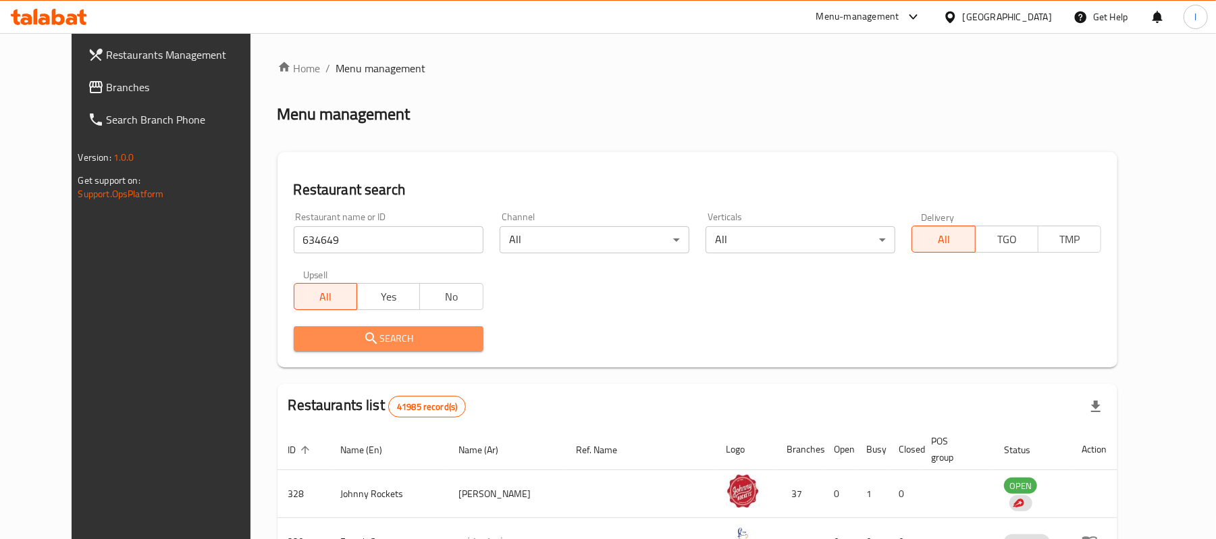
click at [370, 336] on span "Search" at bounding box center [388, 338] width 168 height 17
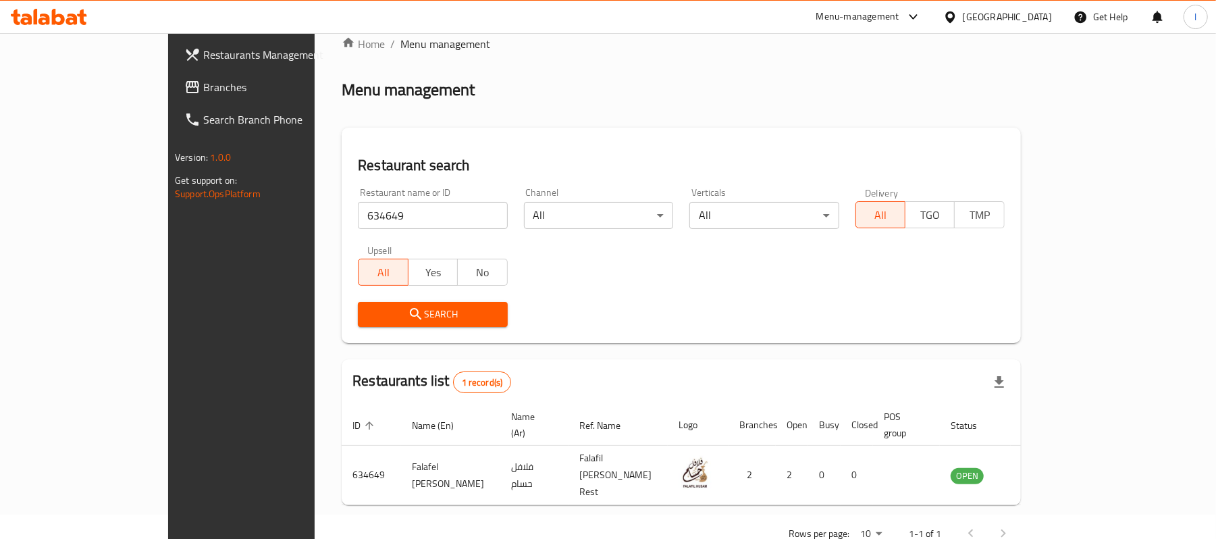
scroll to position [38, 0]
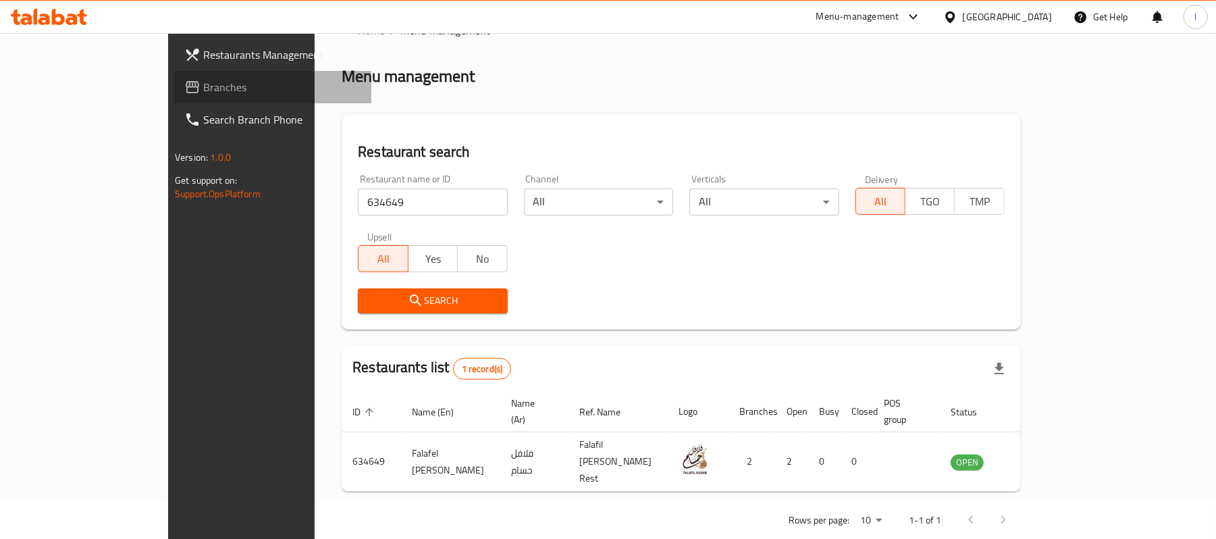
click at [203, 86] on span "Branches" at bounding box center [281, 87] width 157 height 16
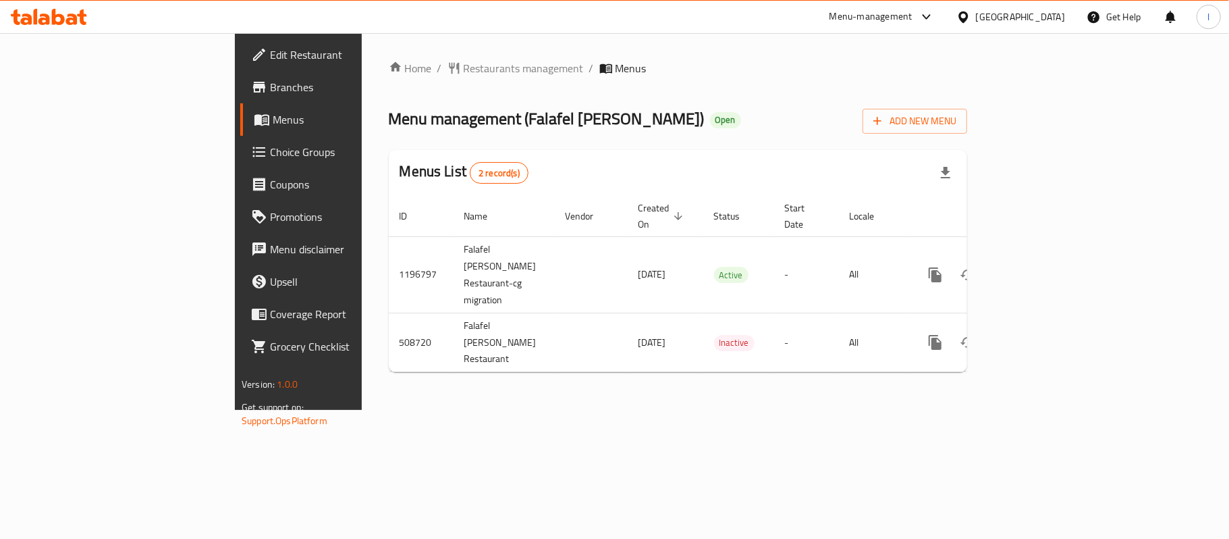
click at [270, 149] on span "Choice Groups" at bounding box center [349, 152] width 159 height 16
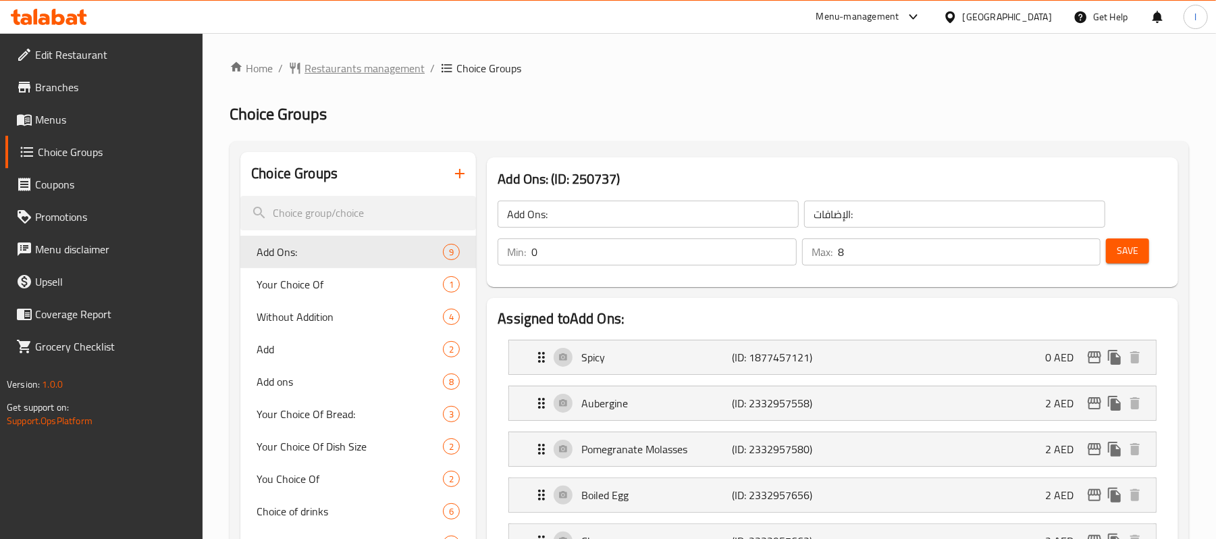
click at [335, 65] on span "Restaurants management" at bounding box center [364, 68] width 120 height 16
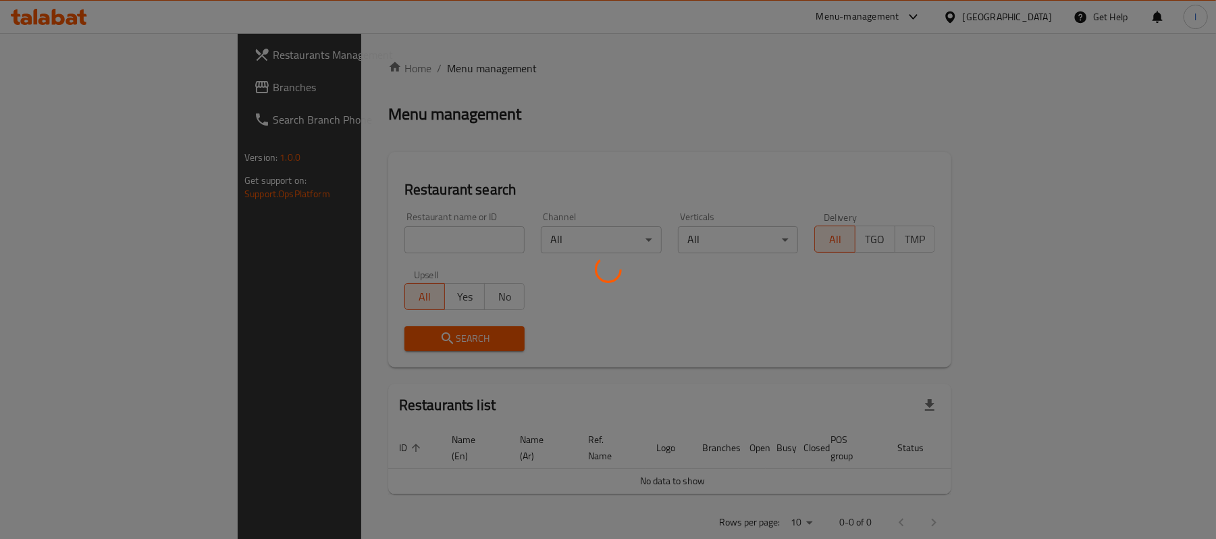
click at [90, 82] on div at bounding box center [608, 269] width 1216 height 539
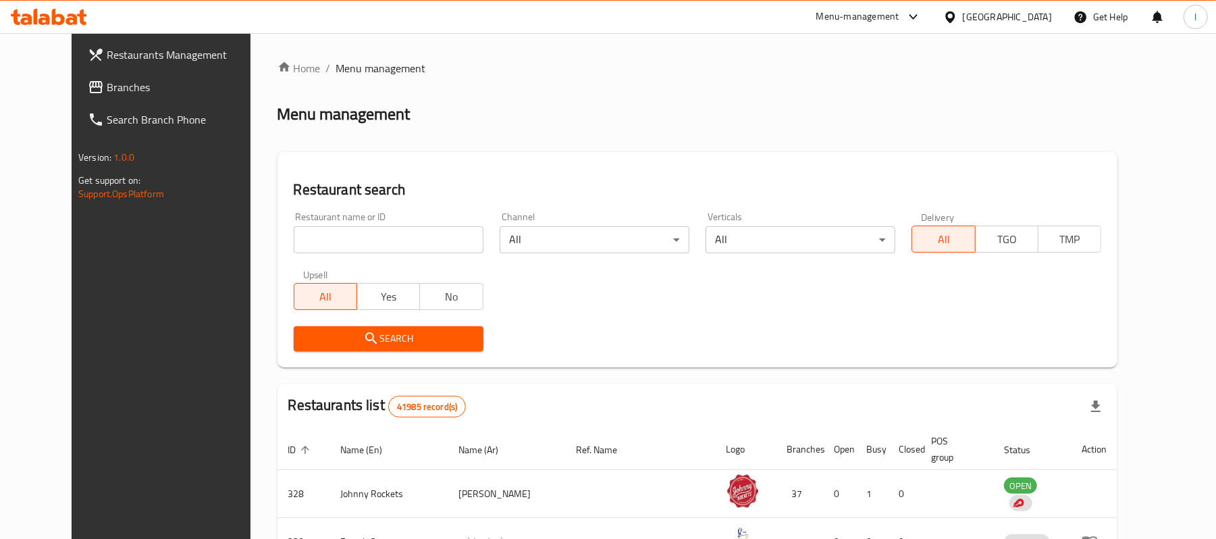
click at [107, 89] on span "Branches" at bounding box center [185, 87] width 157 height 16
